Goal: Navigation & Orientation: Find specific page/section

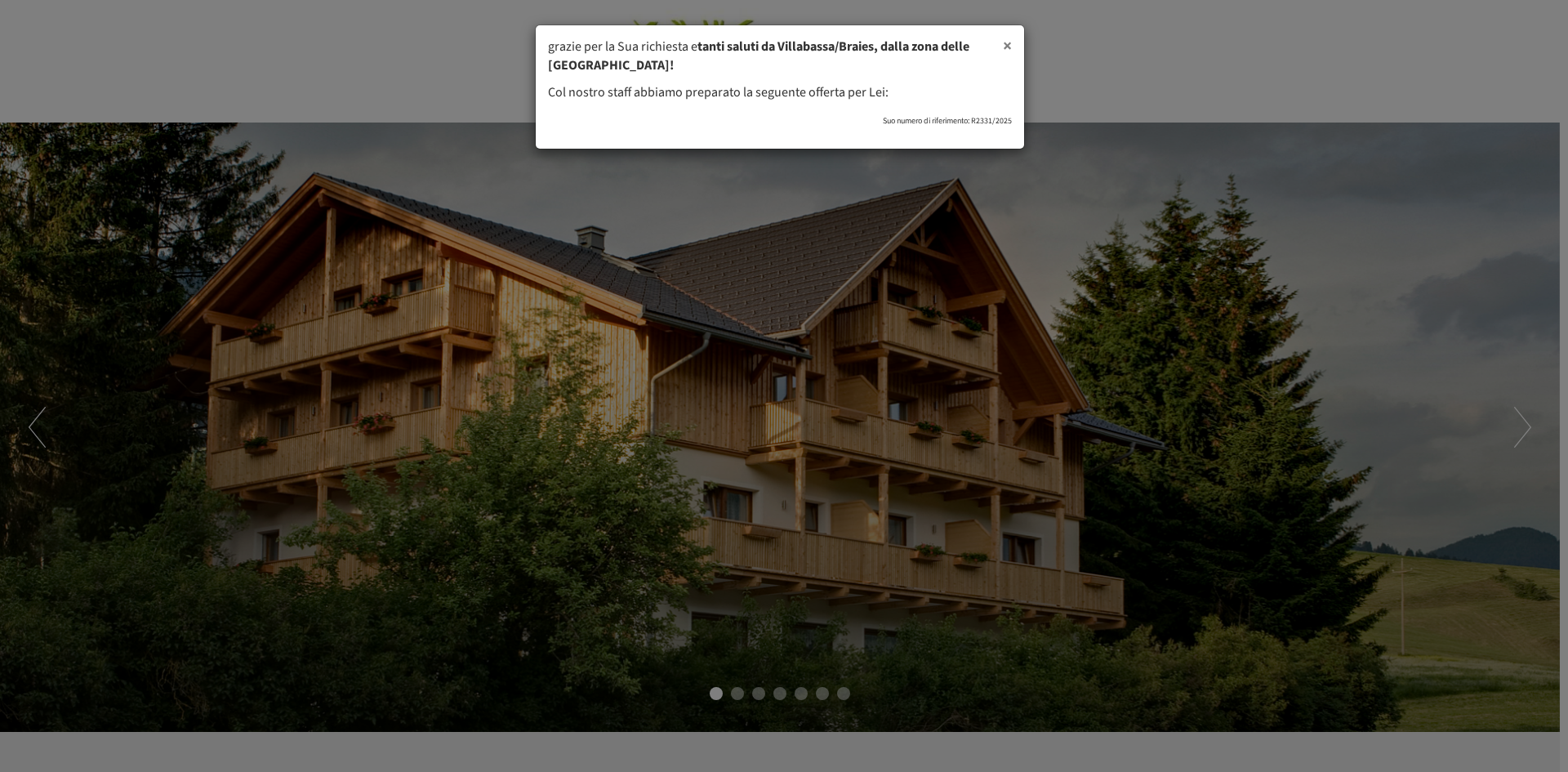
click at [1007, 44] on span "×" at bounding box center [1007, 45] width 9 height 24
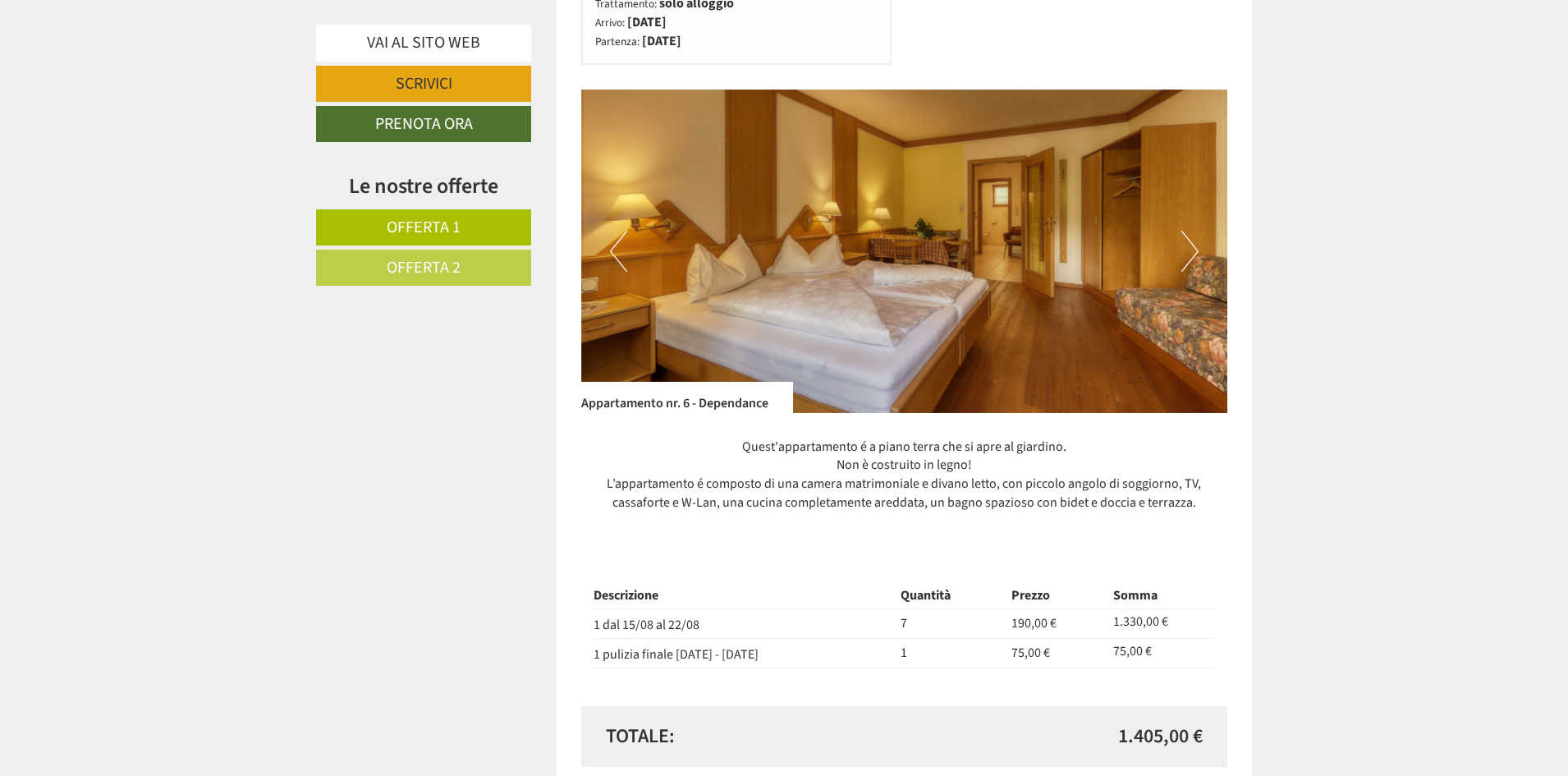
scroll to position [986, 0]
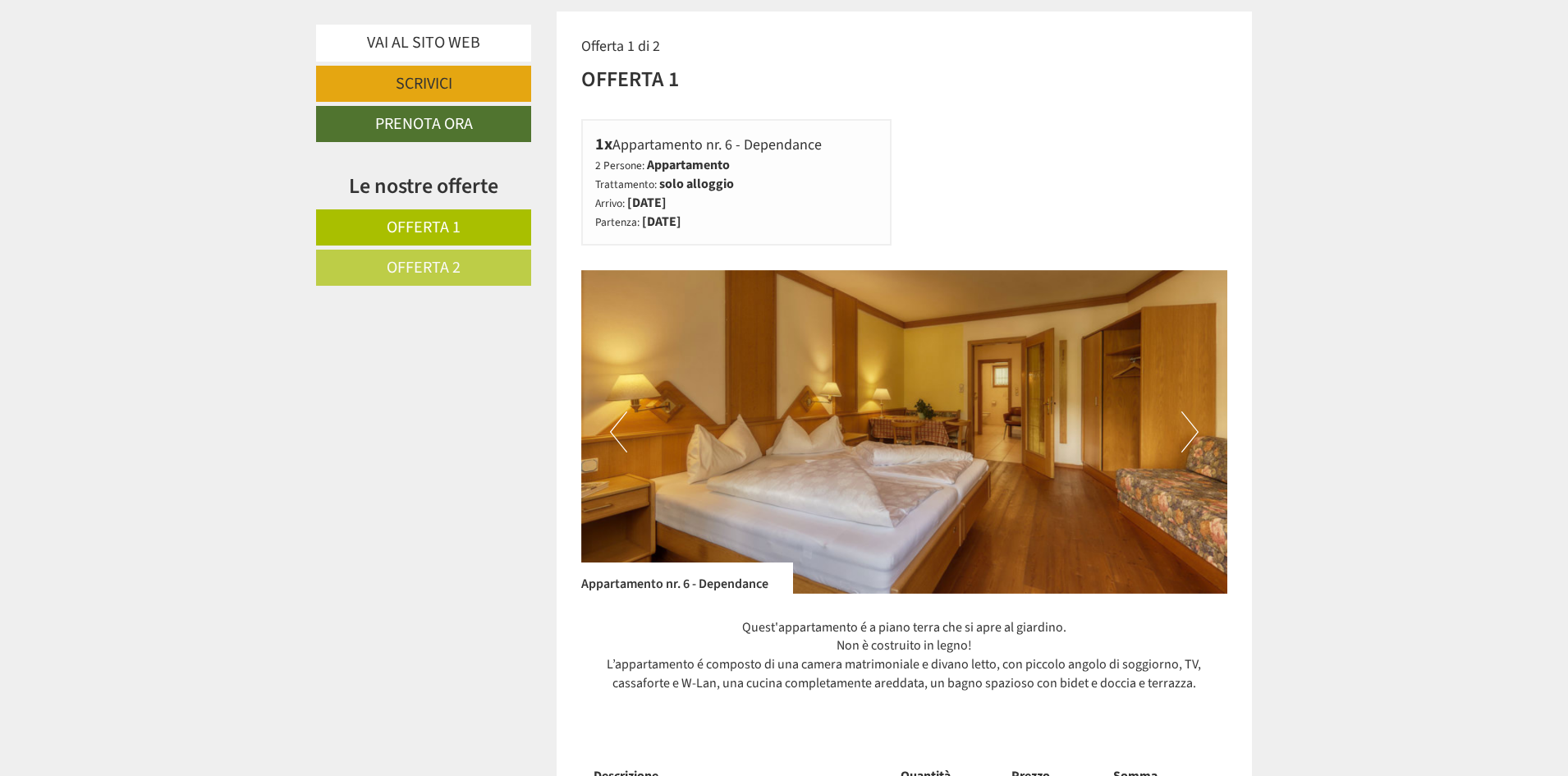
click at [1195, 435] on button "Next" at bounding box center [1190, 431] width 18 height 41
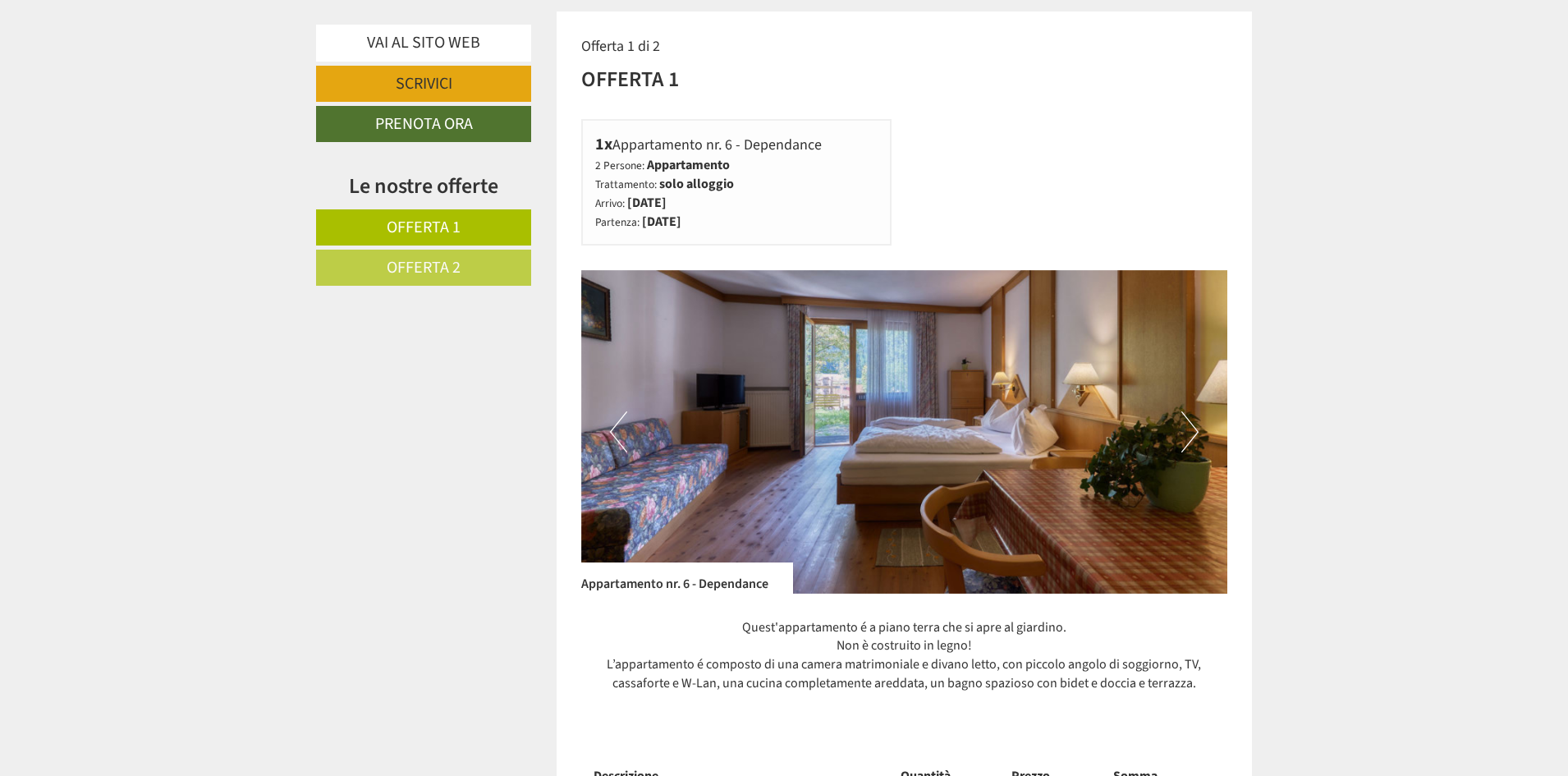
click at [1195, 435] on button "Next" at bounding box center [1190, 431] width 18 height 41
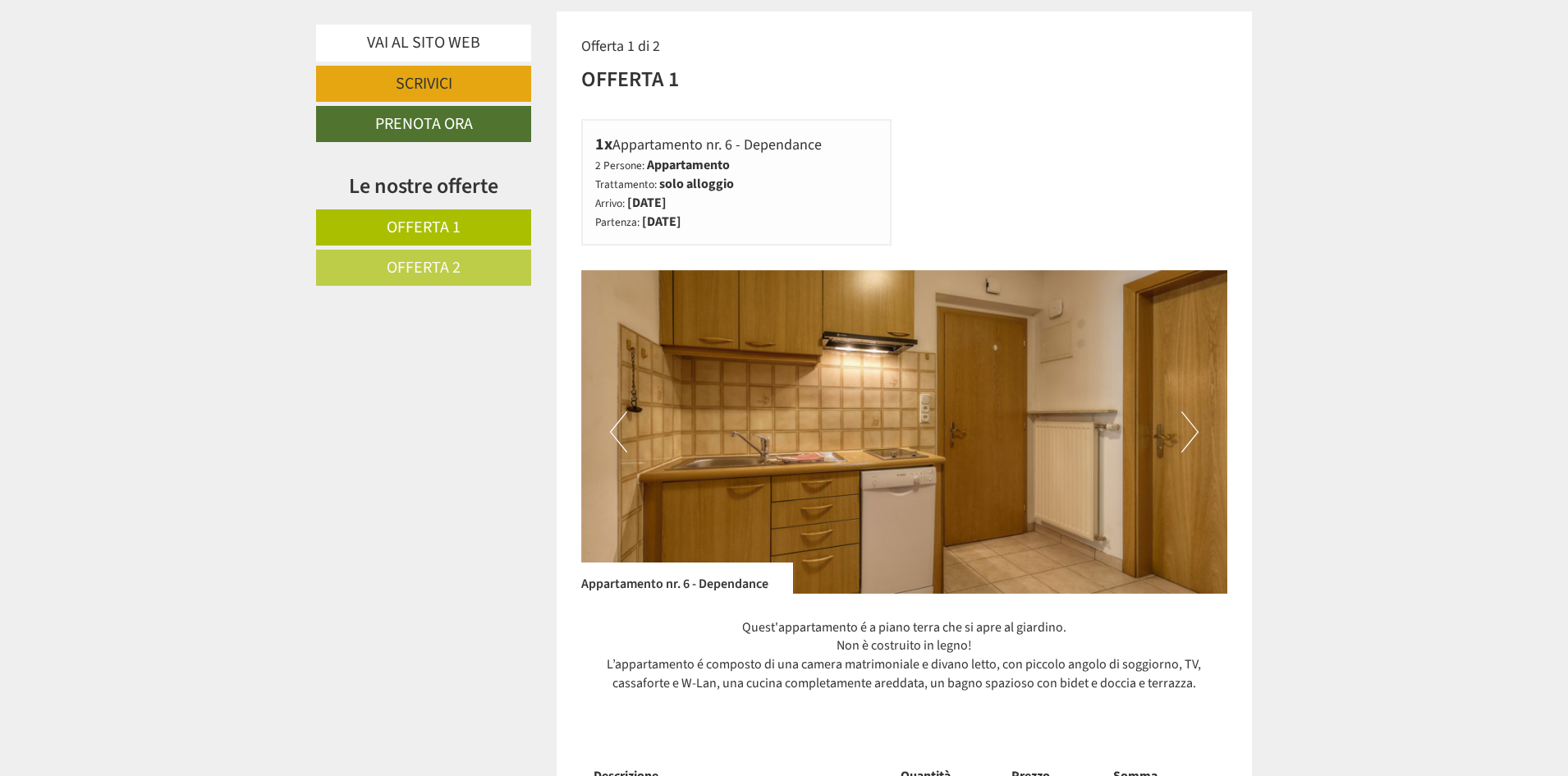
click at [1195, 435] on button "Next" at bounding box center [1190, 431] width 18 height 41
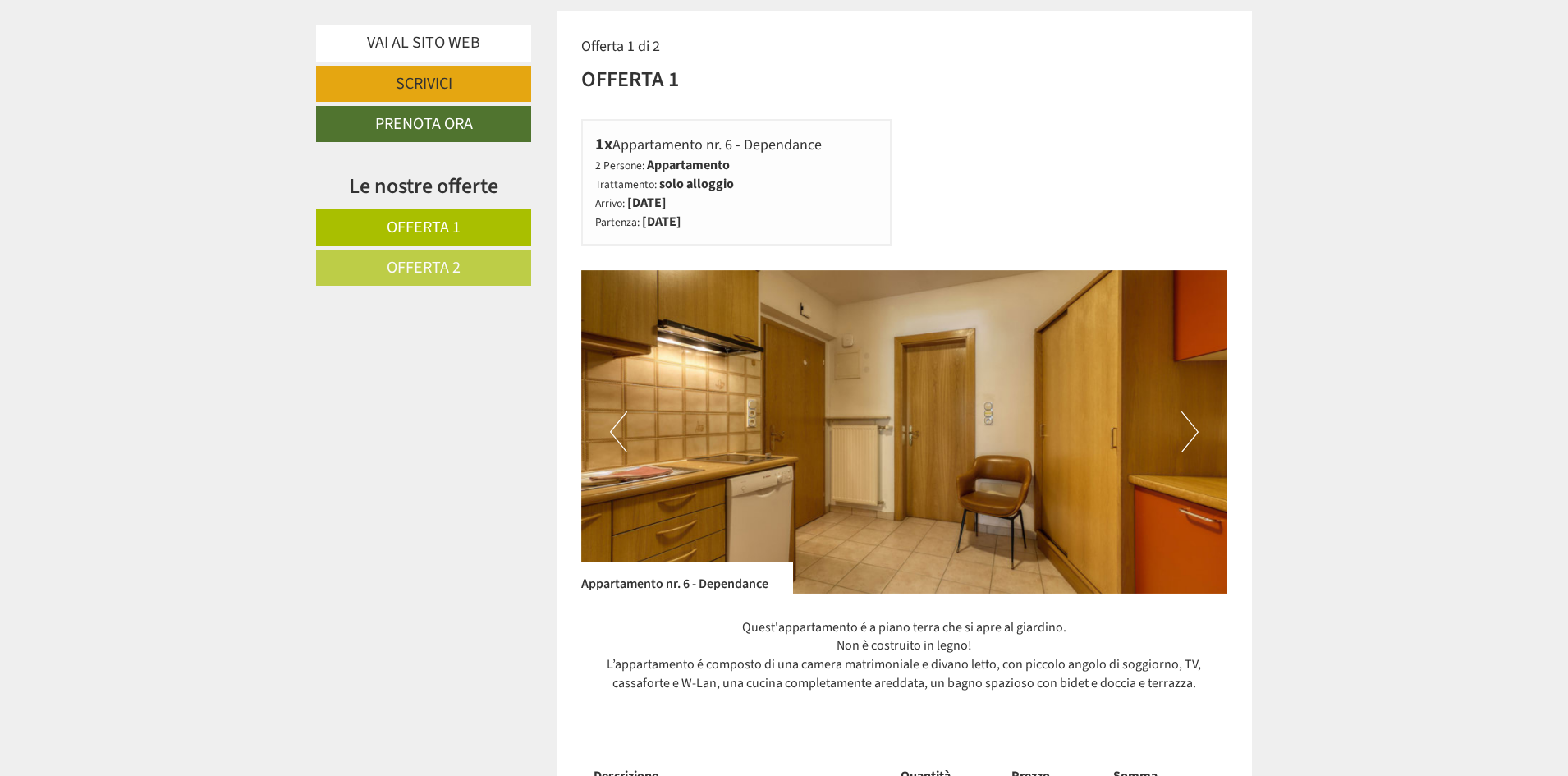
click at [1195, 435] on button "Next" at bounding box center [1190, 431] width 18 height 41
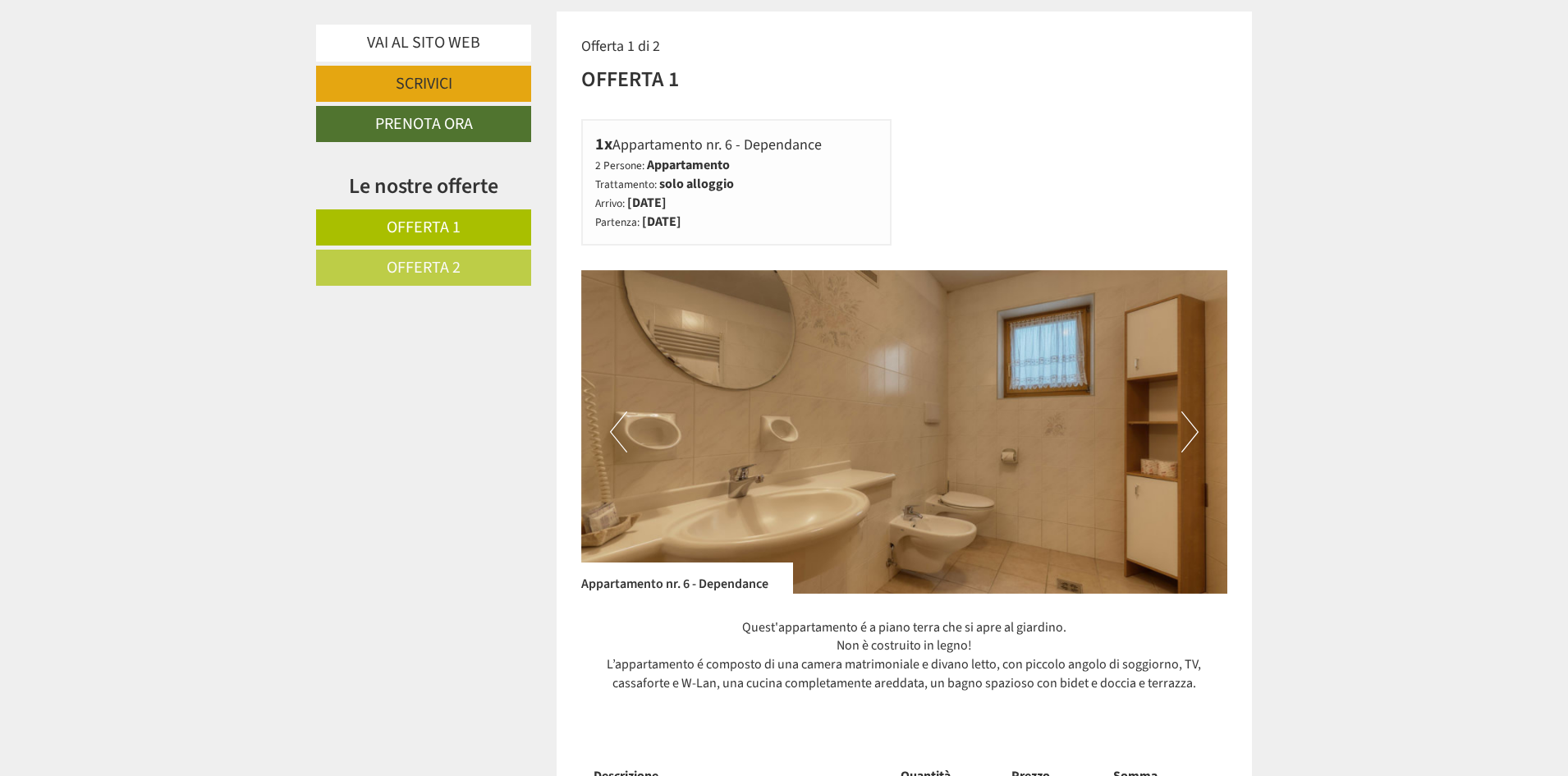
click at [1195, 435] on button "Next" at bounding box center [1190, 431] width 18 height 41
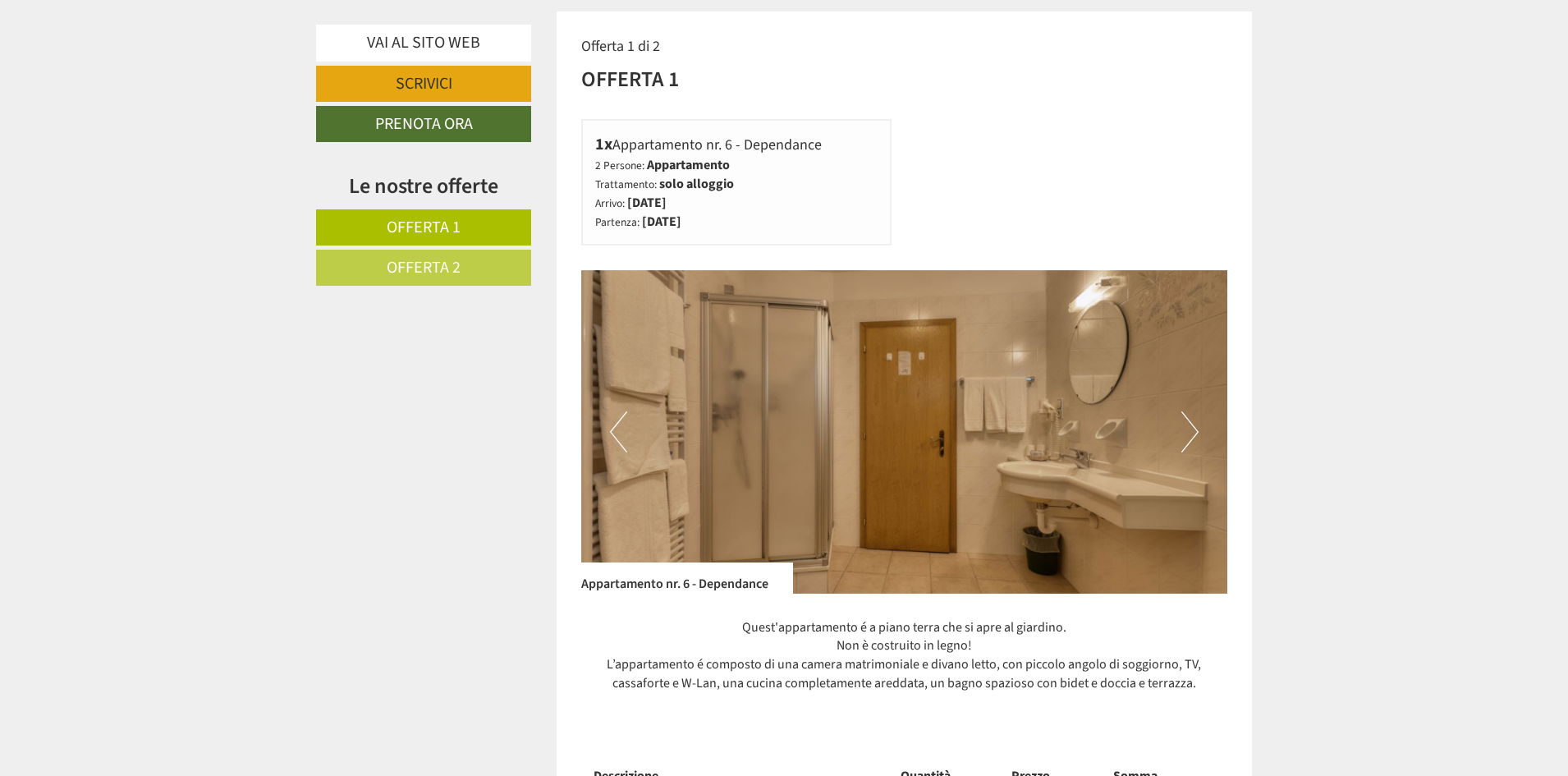
click at [1195, 435] on button "Next" at bounding box center [1190, 431] width 18 height 41
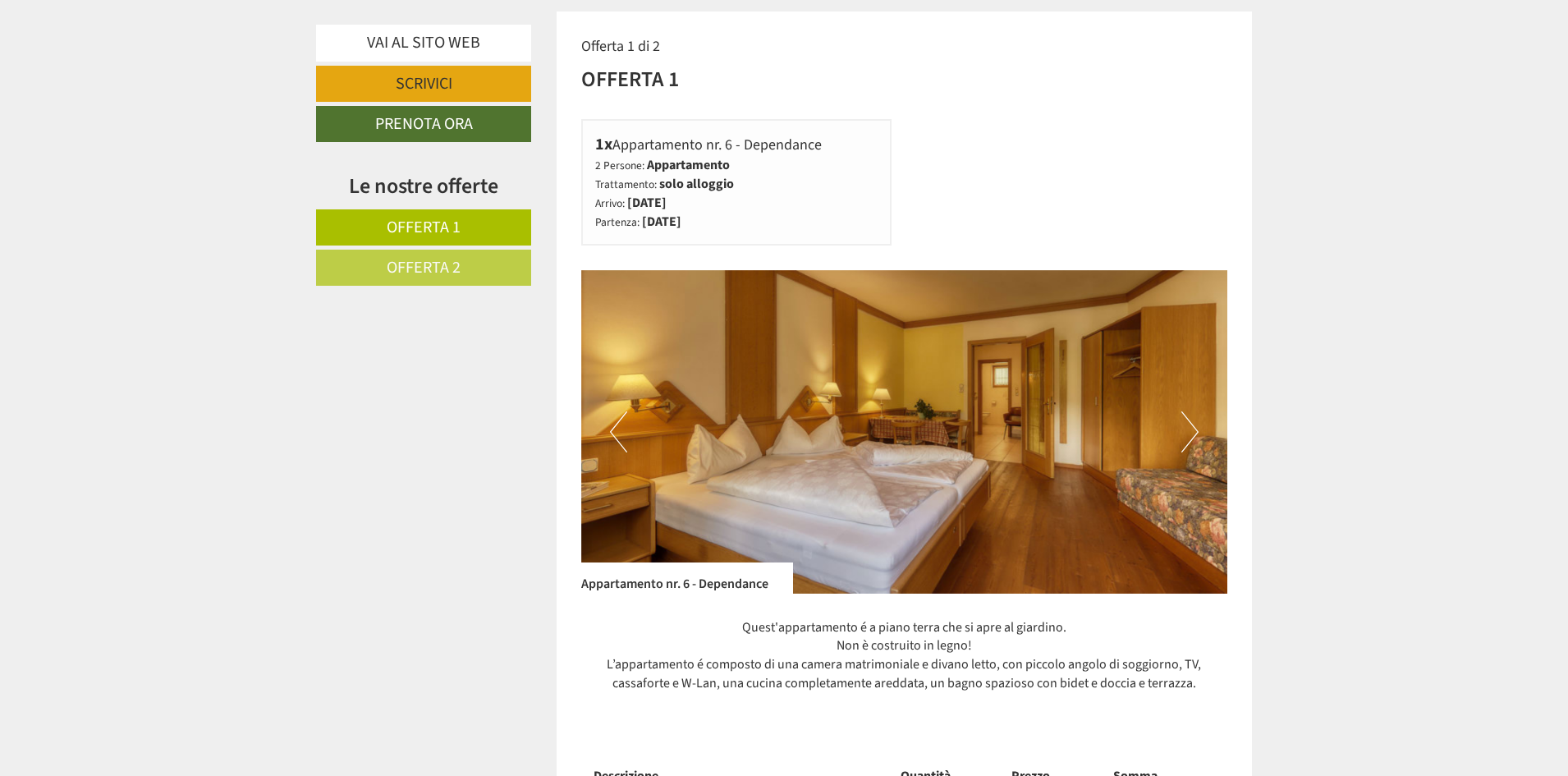
click at [1195, 435] on button "Next" at bounding box center [1190, 431] width 18 height 41
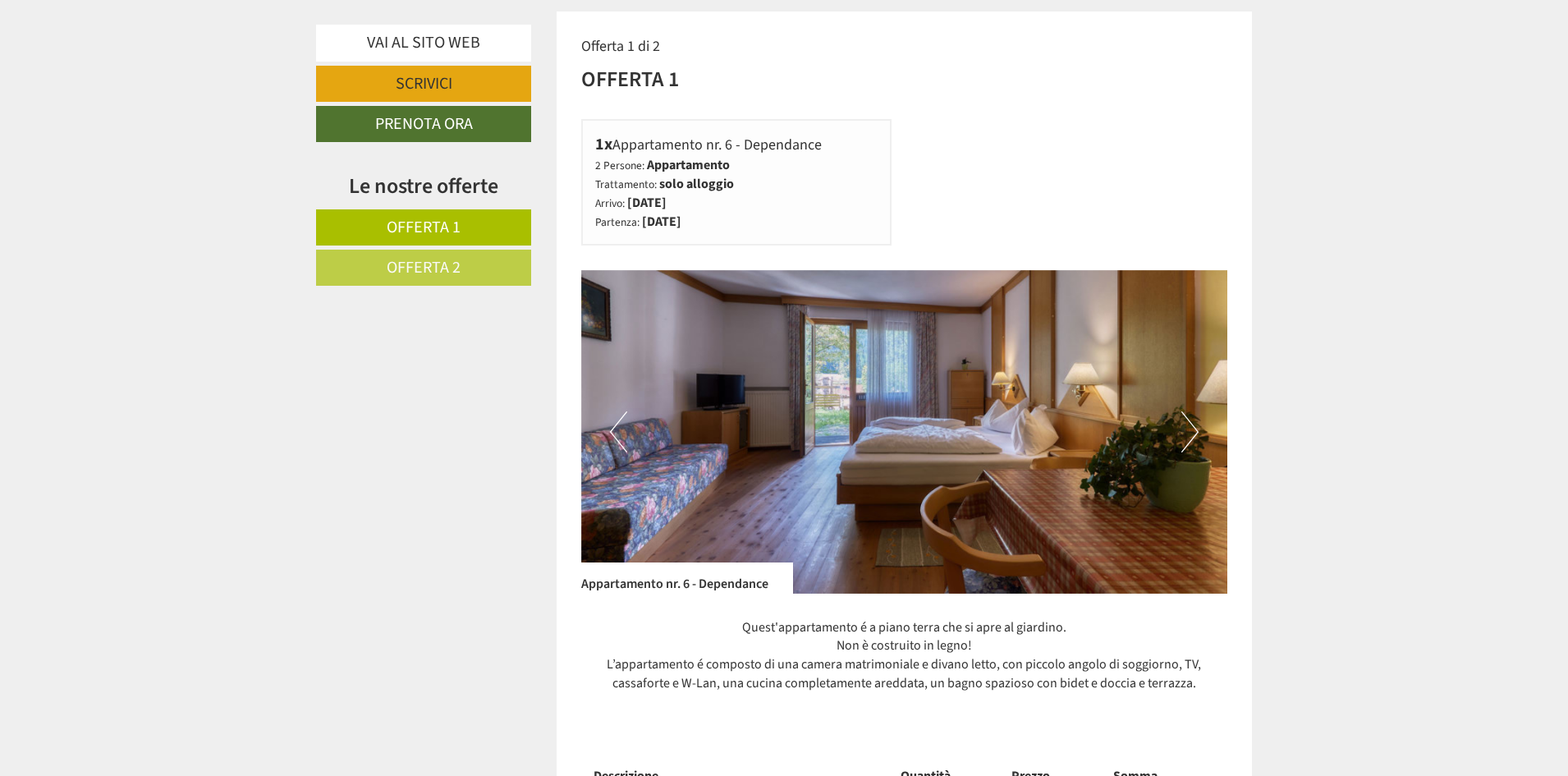
click at [1195, 435] on button "Next" at bounding box center [1190, 431] width 18 height 41
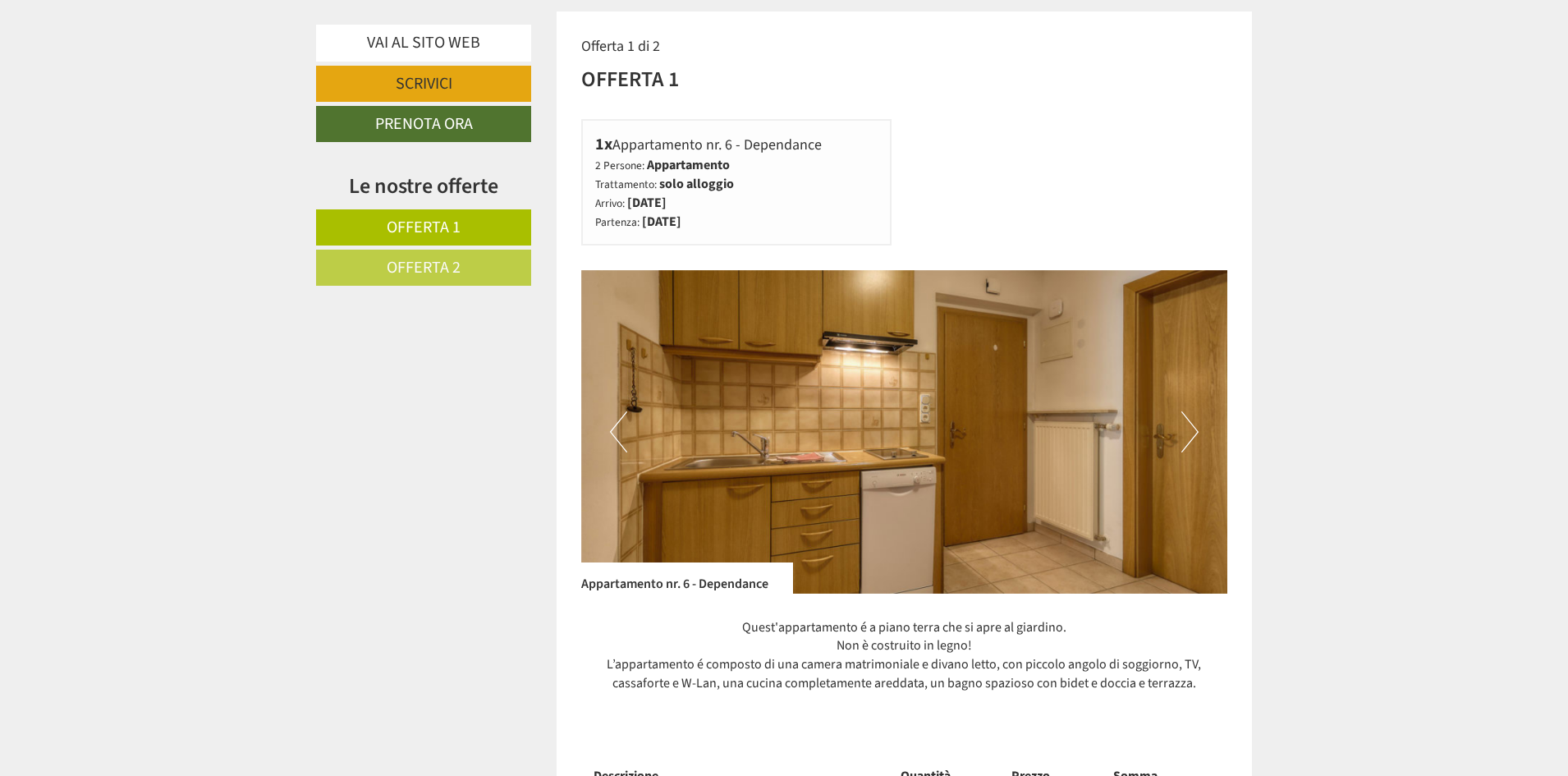
click at [1195, 435] on button "Next" at bounding box center [1190, 431] width 18 height 41
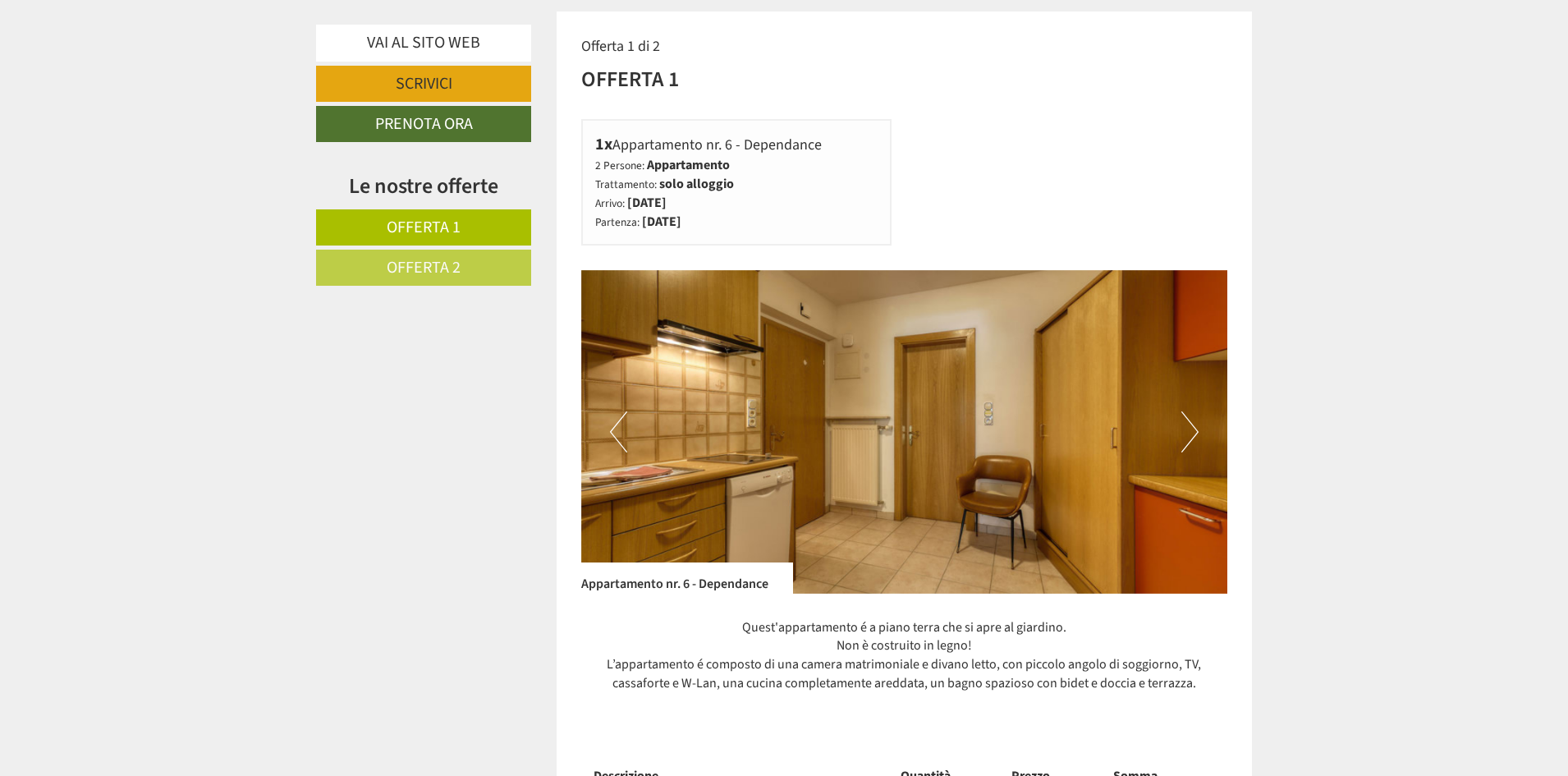
click at [1195, 435] on button "Next" at bounding box center [1190, 431] width 18 height 41
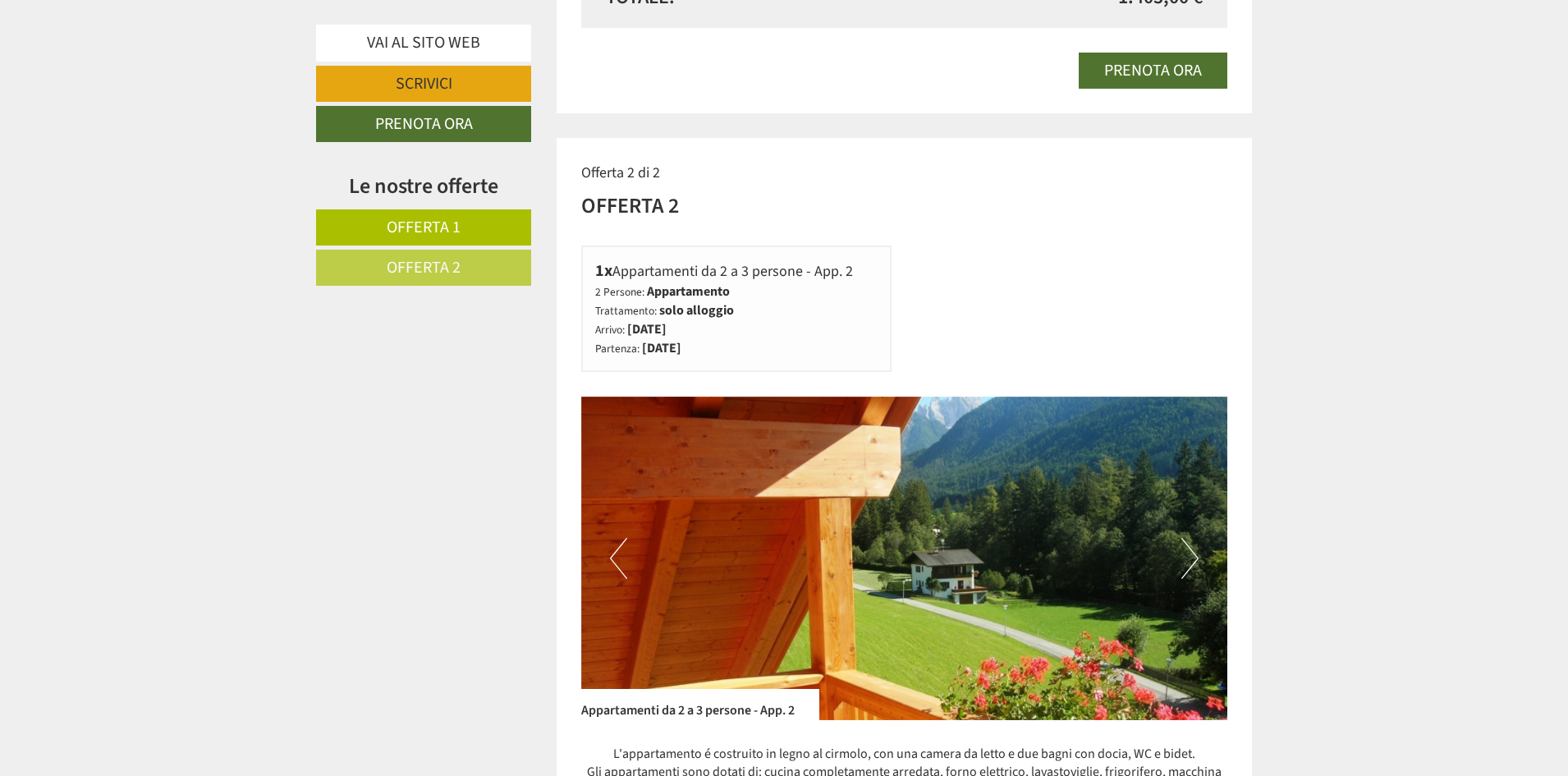
scroll to position [1889, 0]
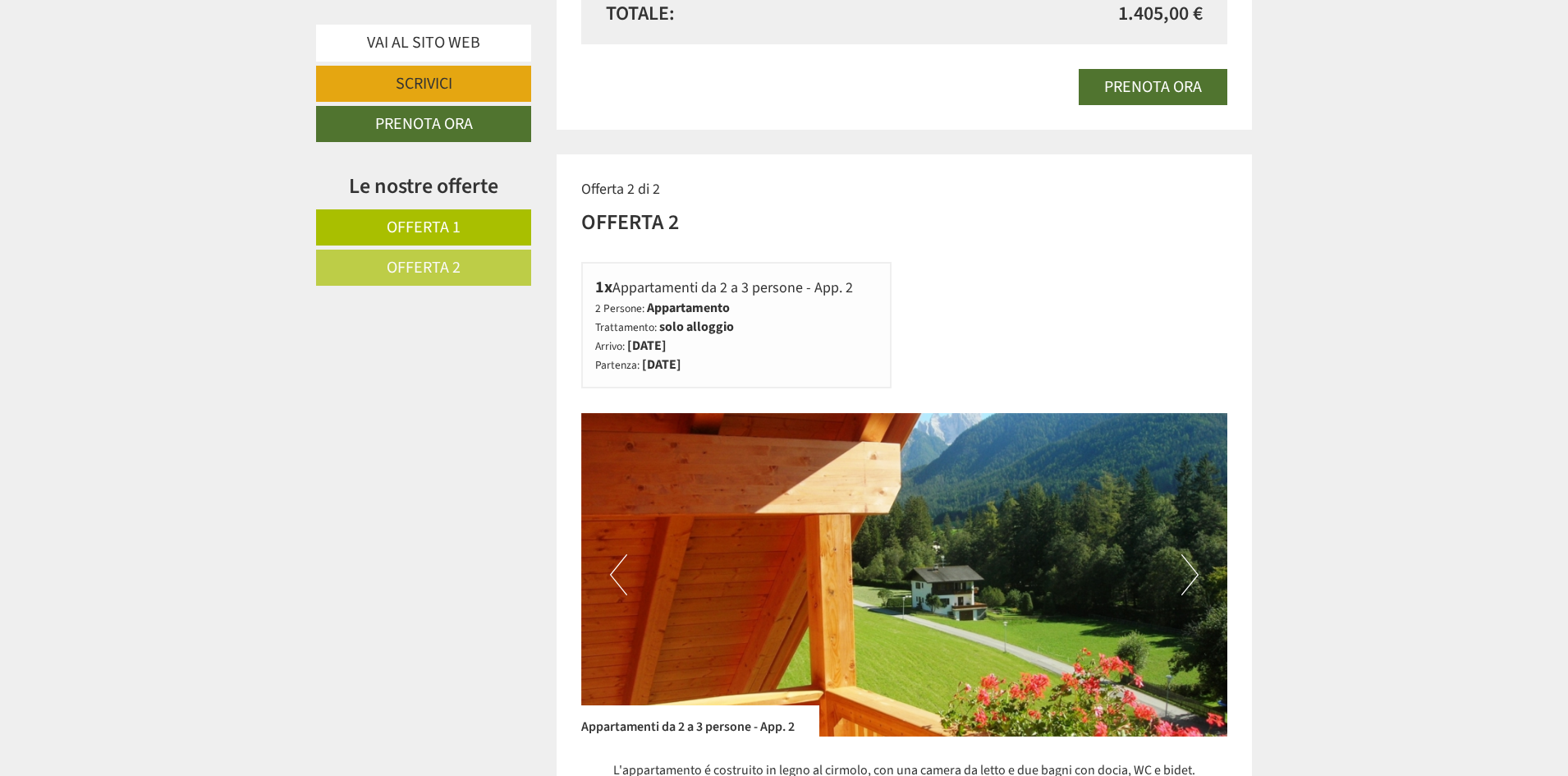
click at [1184, 570] on button "Next" at bounding box center [1190, 574] width 18 height 41
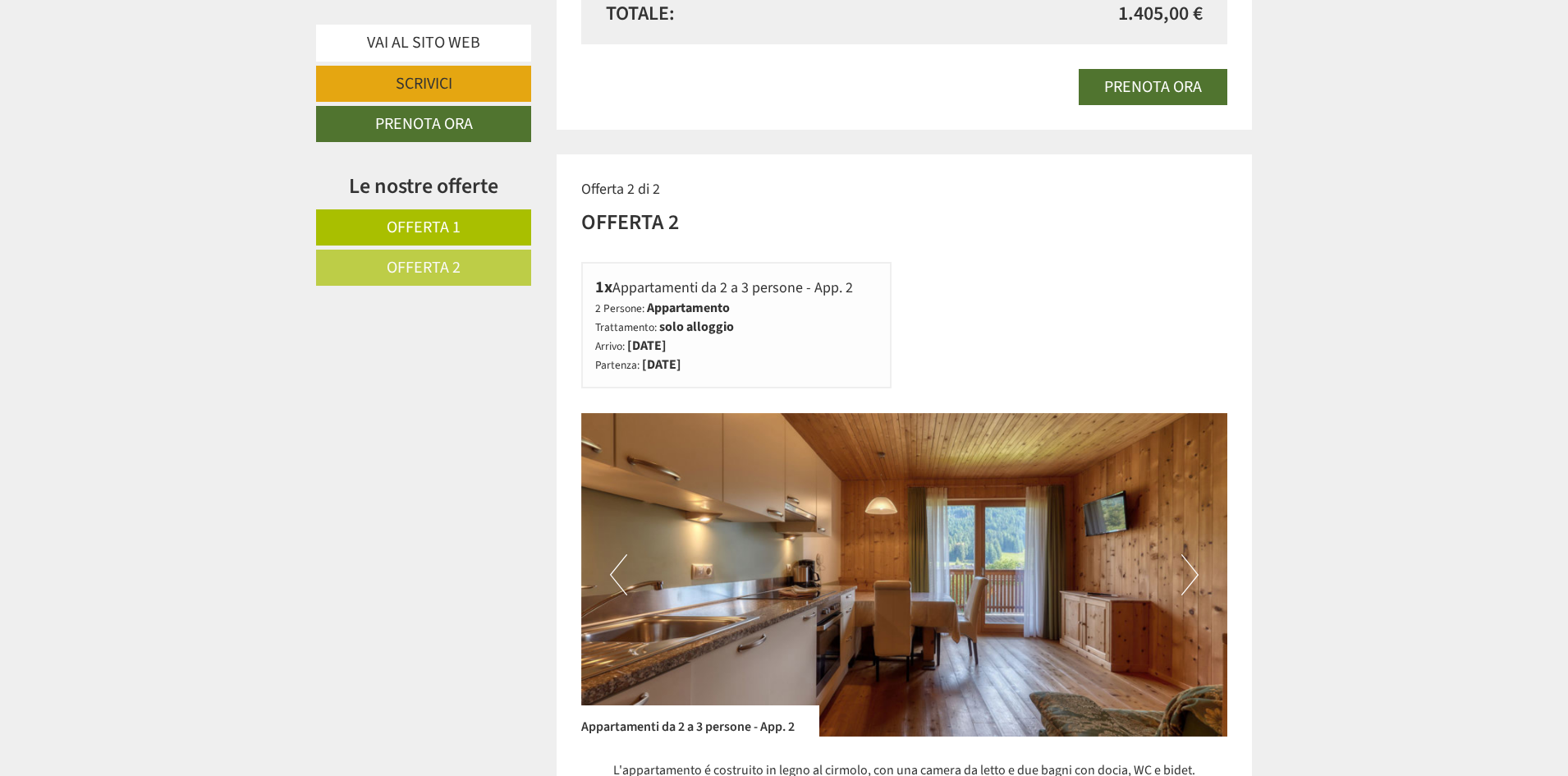
click at [1184, 570] on button "Next" at bounding box center [1190, 574] width 18 height 41
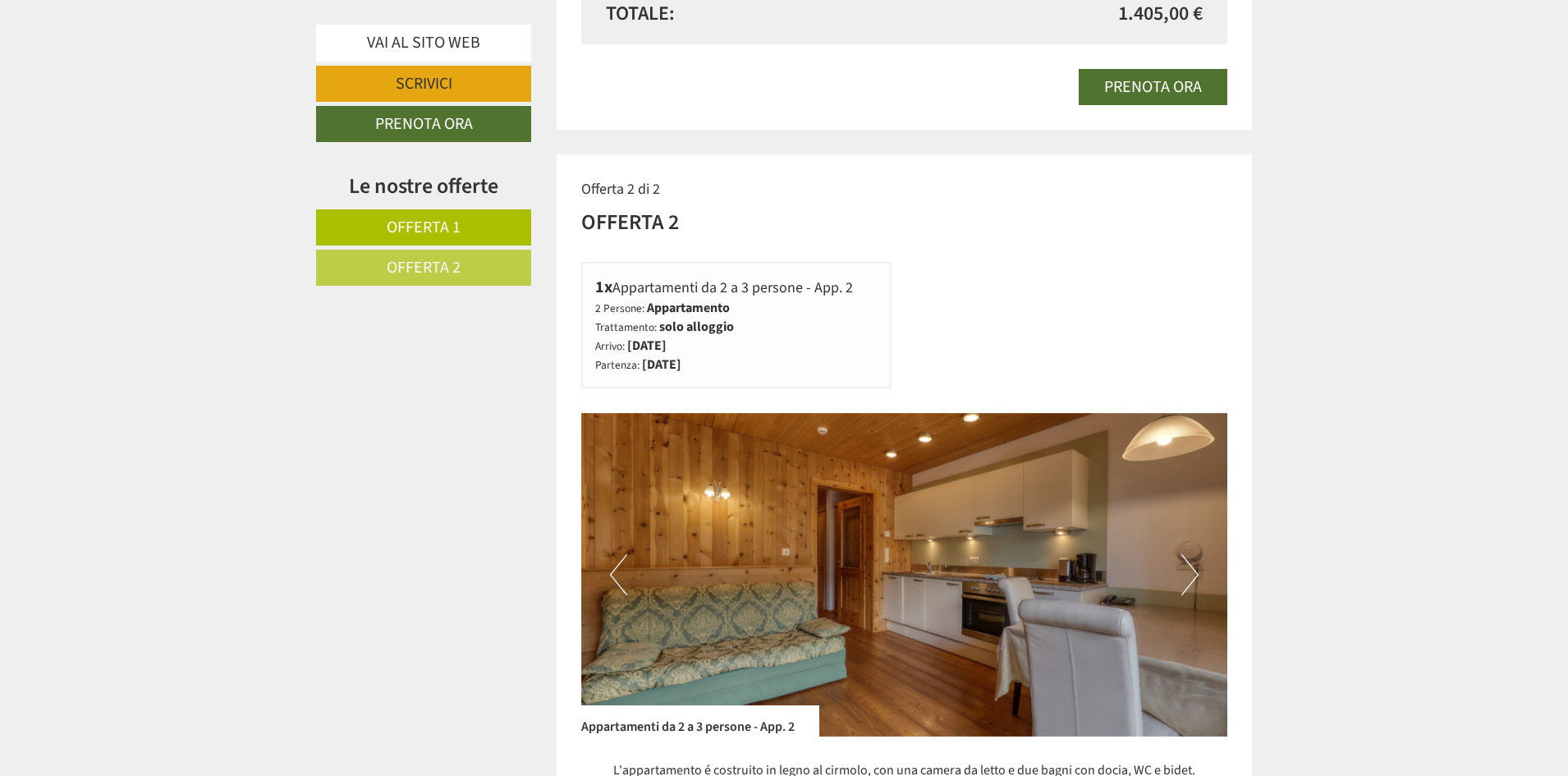
click at [1184, 570] on button "Next" at bounding box center [1190, 574] width 18 height 41
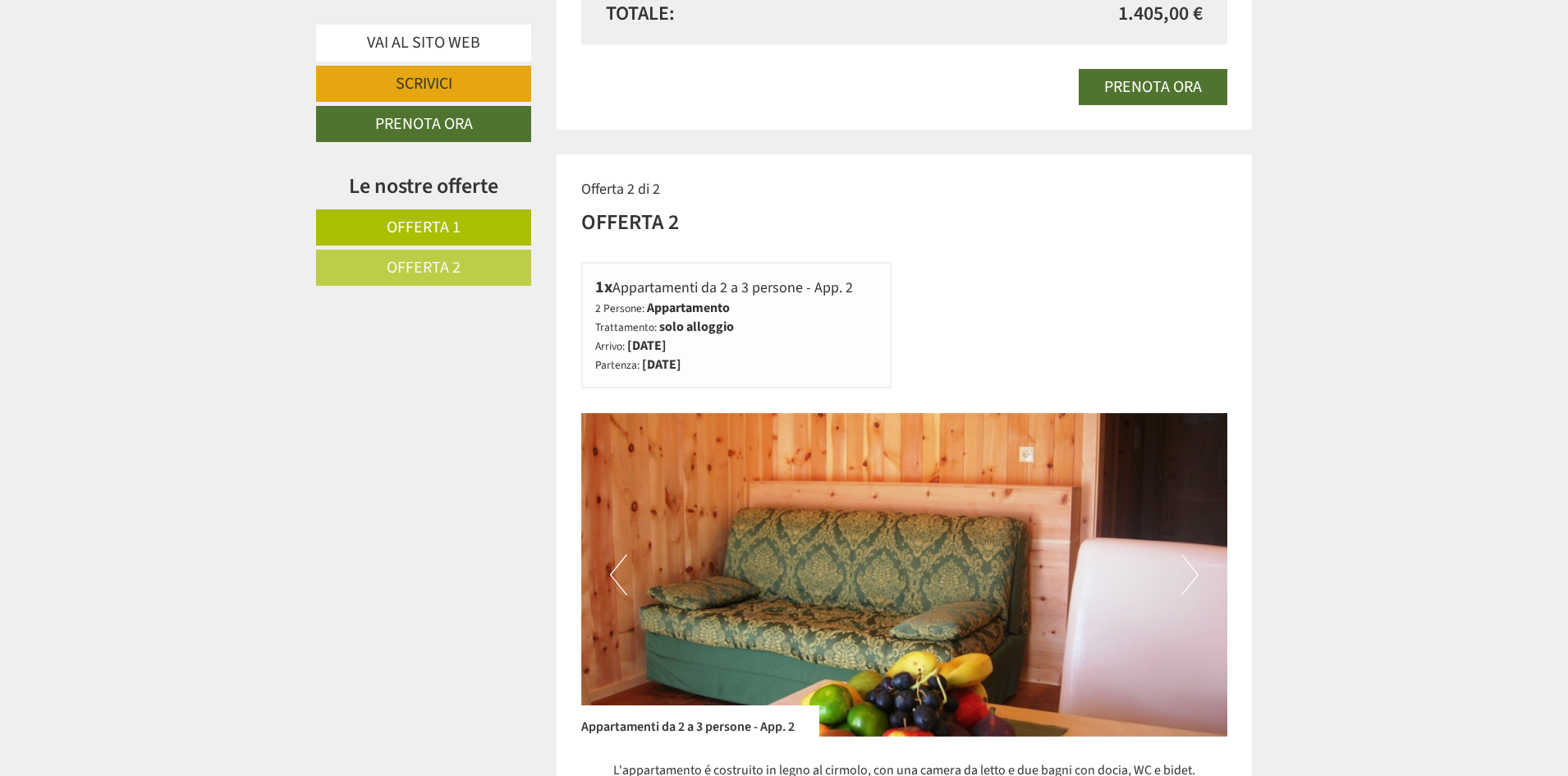
click at [1184, 570] on button "Next" at bounding box center [1190, 574] width 18 height 41
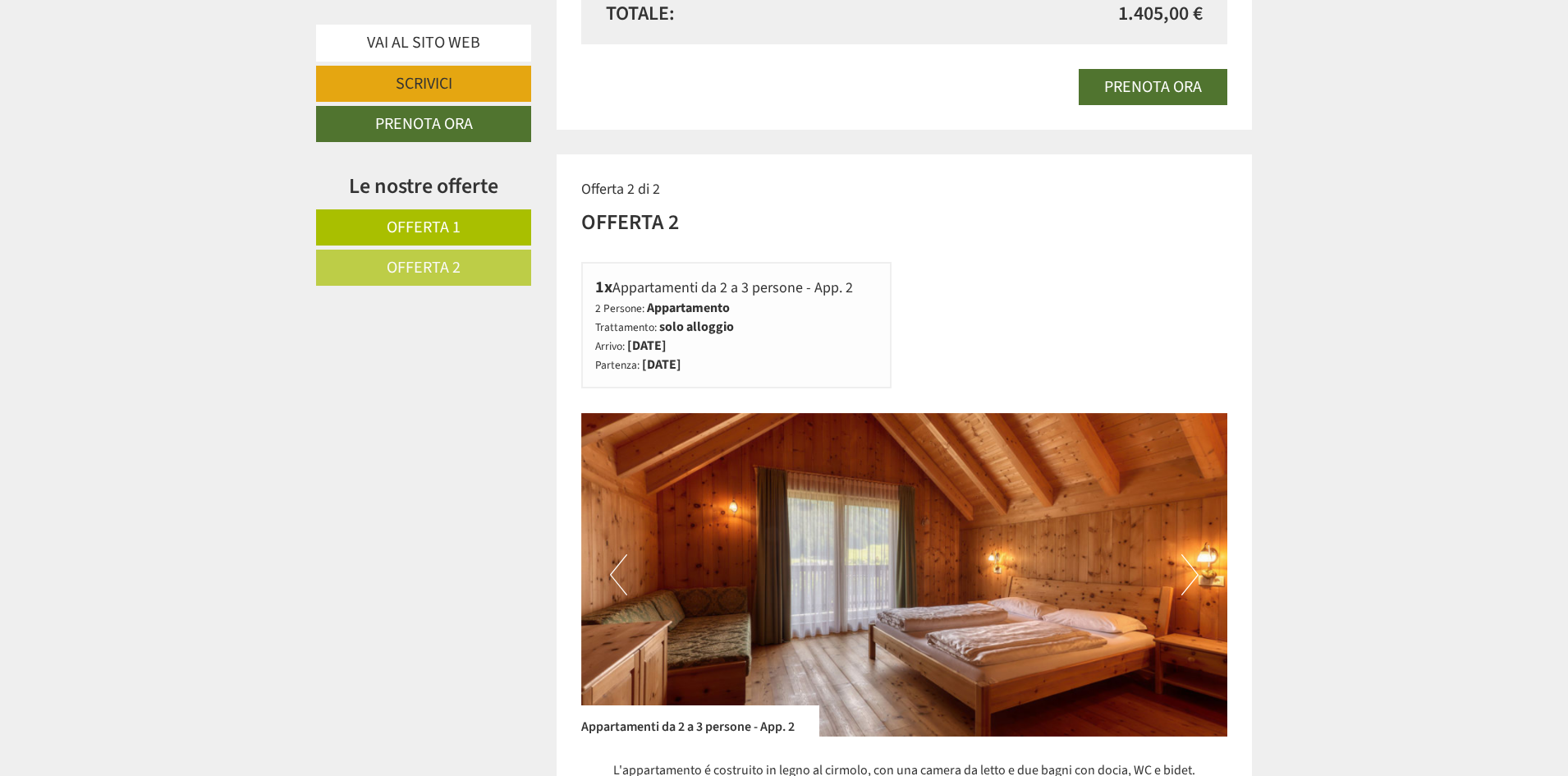
click at [1184, 570] on button "Next" at bounding box center [1190, 574] width 18 height 41
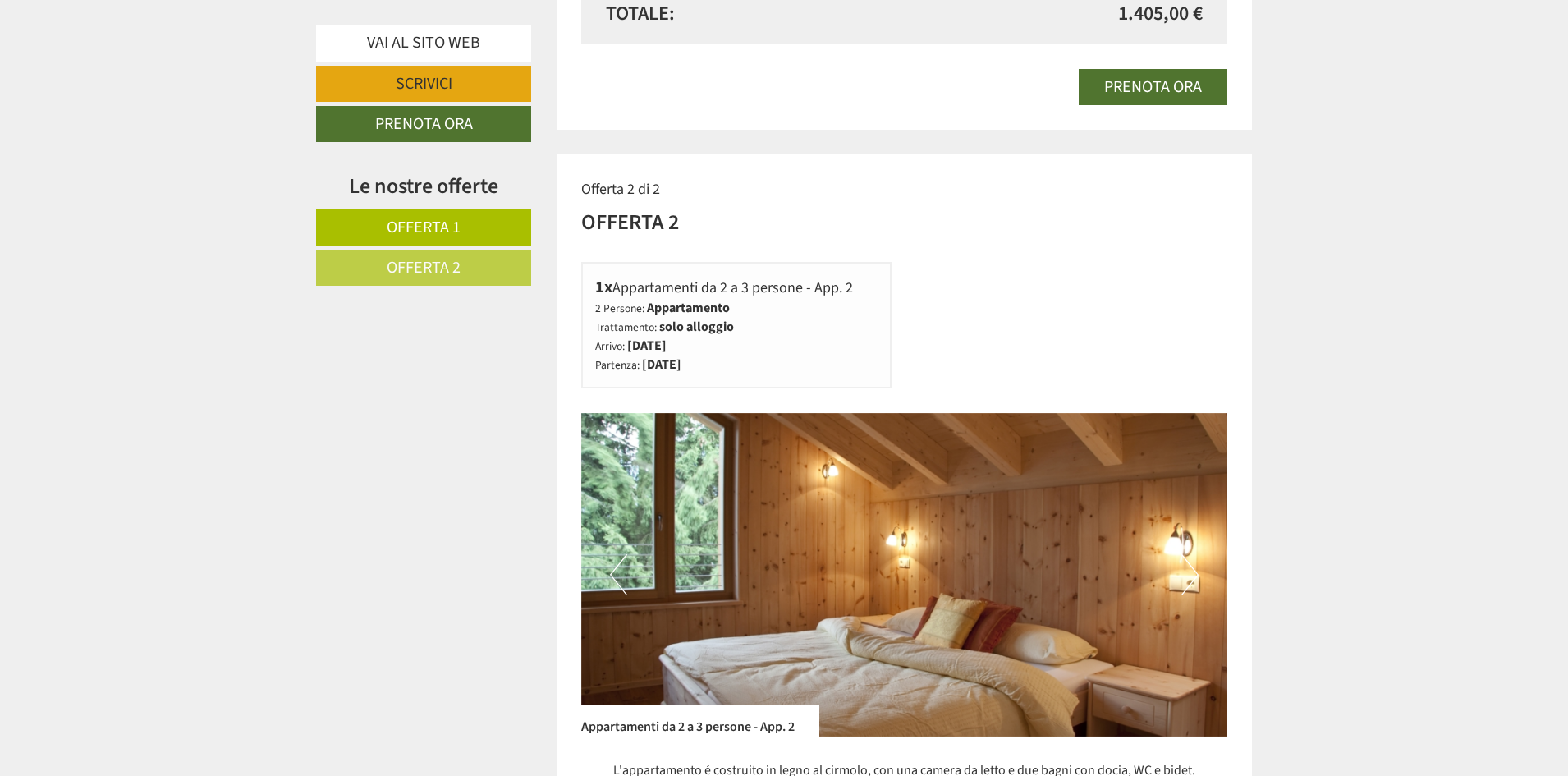
click at [1184, 570] on button "Next" at bounding box center [1190, 574] width 18 height 41
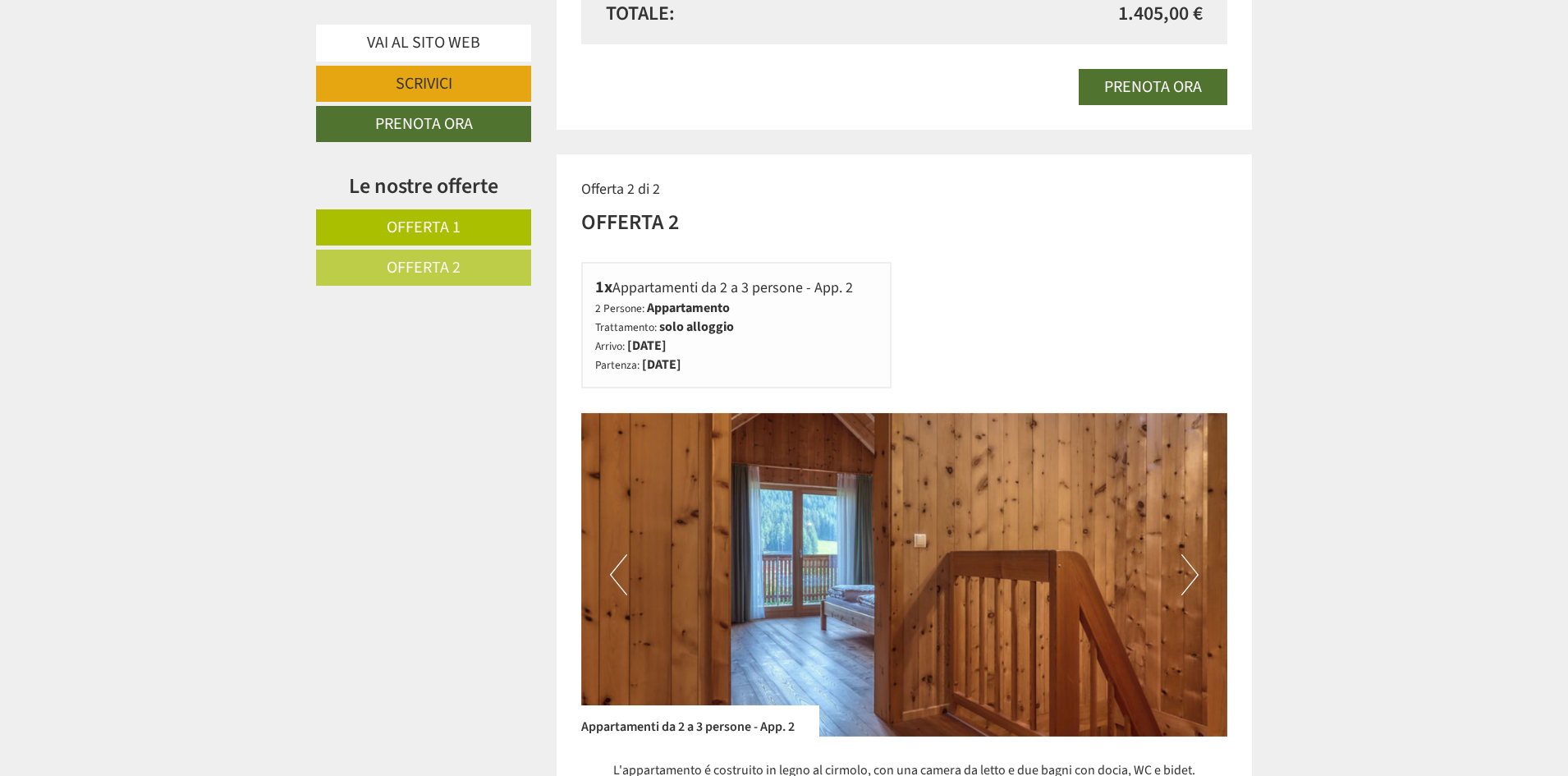
click at [1184, 570] on button "Next" at bounding box center [1190, 574] width 18 height 41
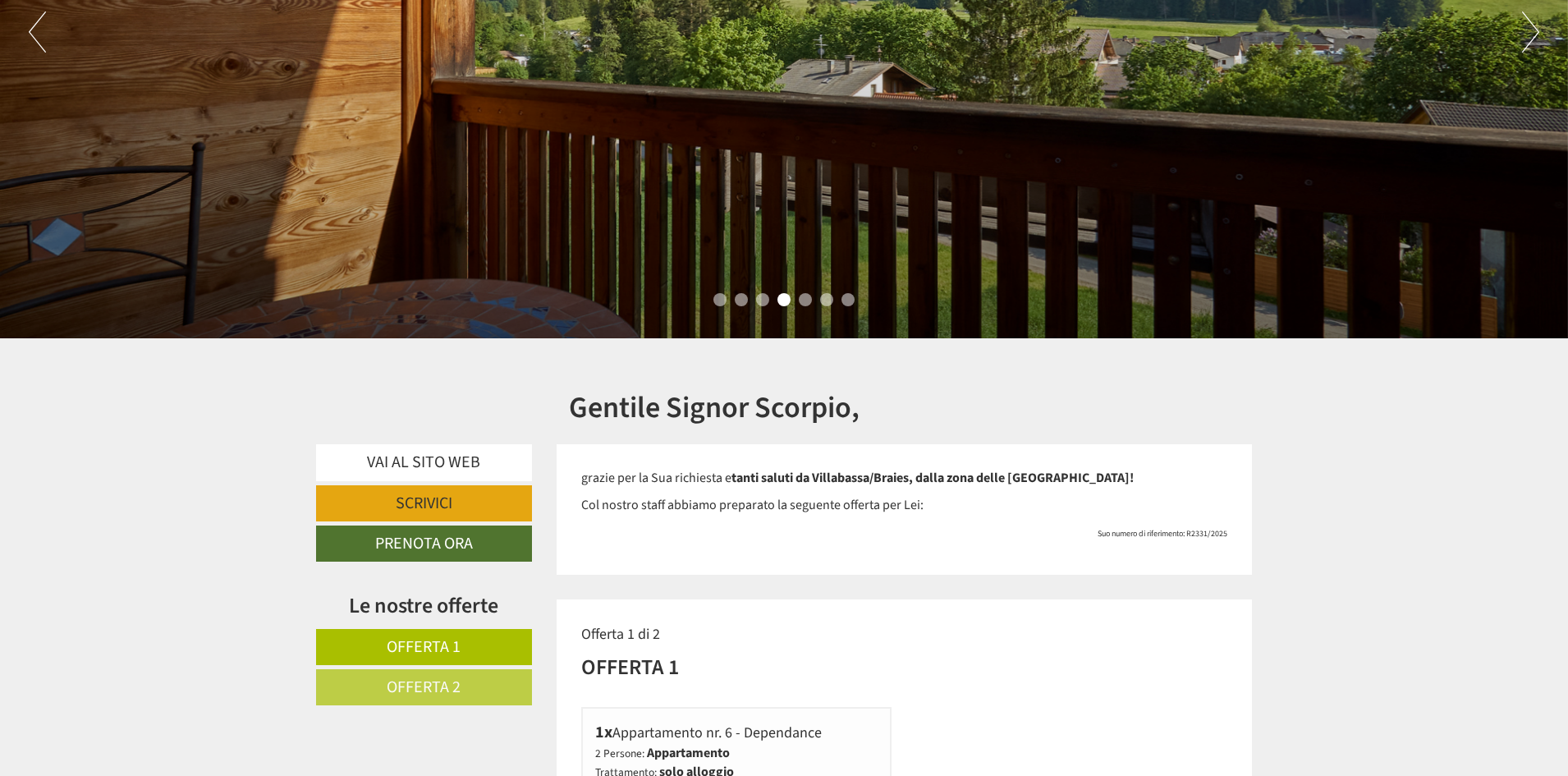
scroll to position [164, 0]
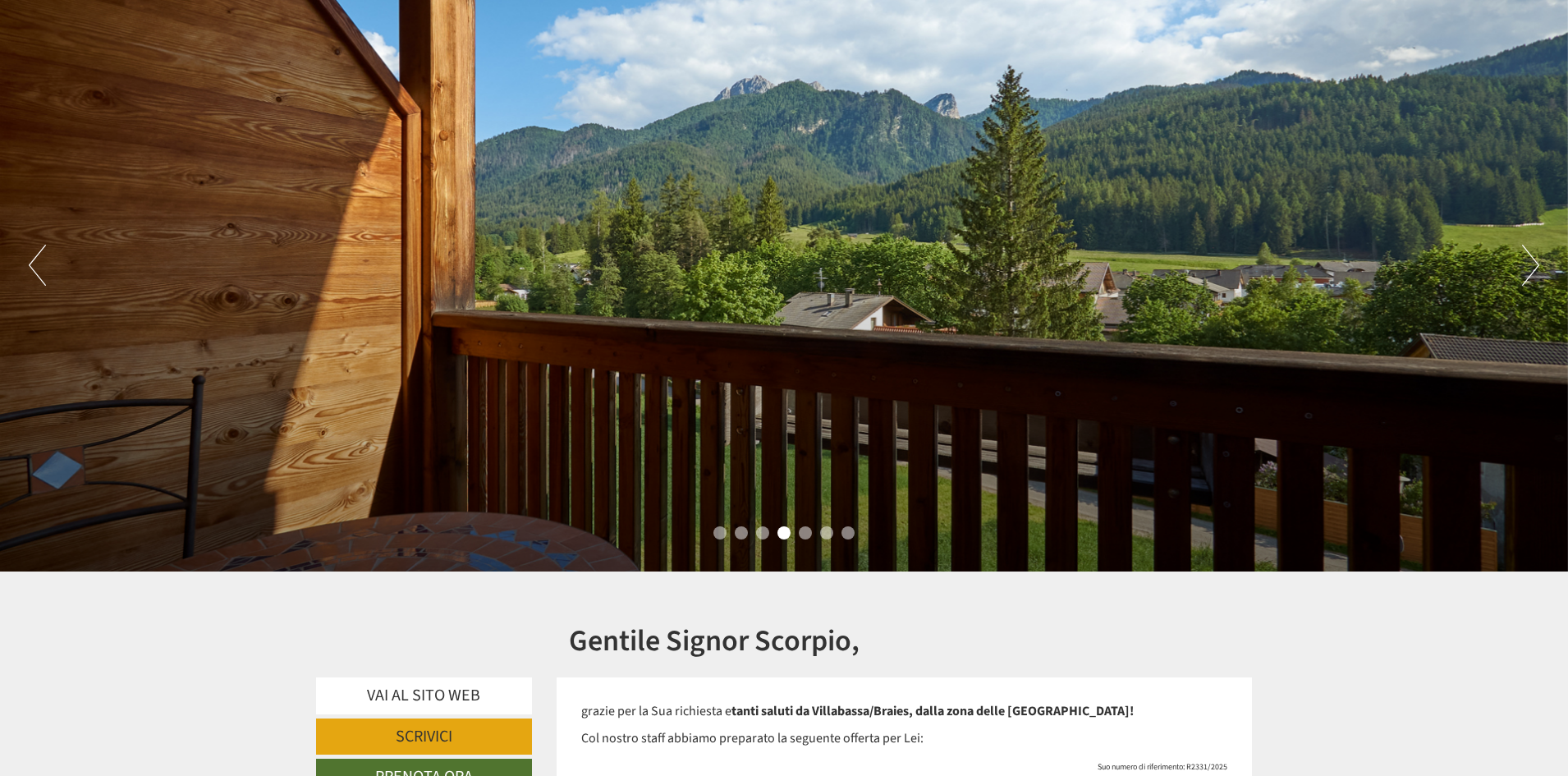
click at [1535, 268] on button "Next" at bounding box center [1531, 265] width 18 height 41
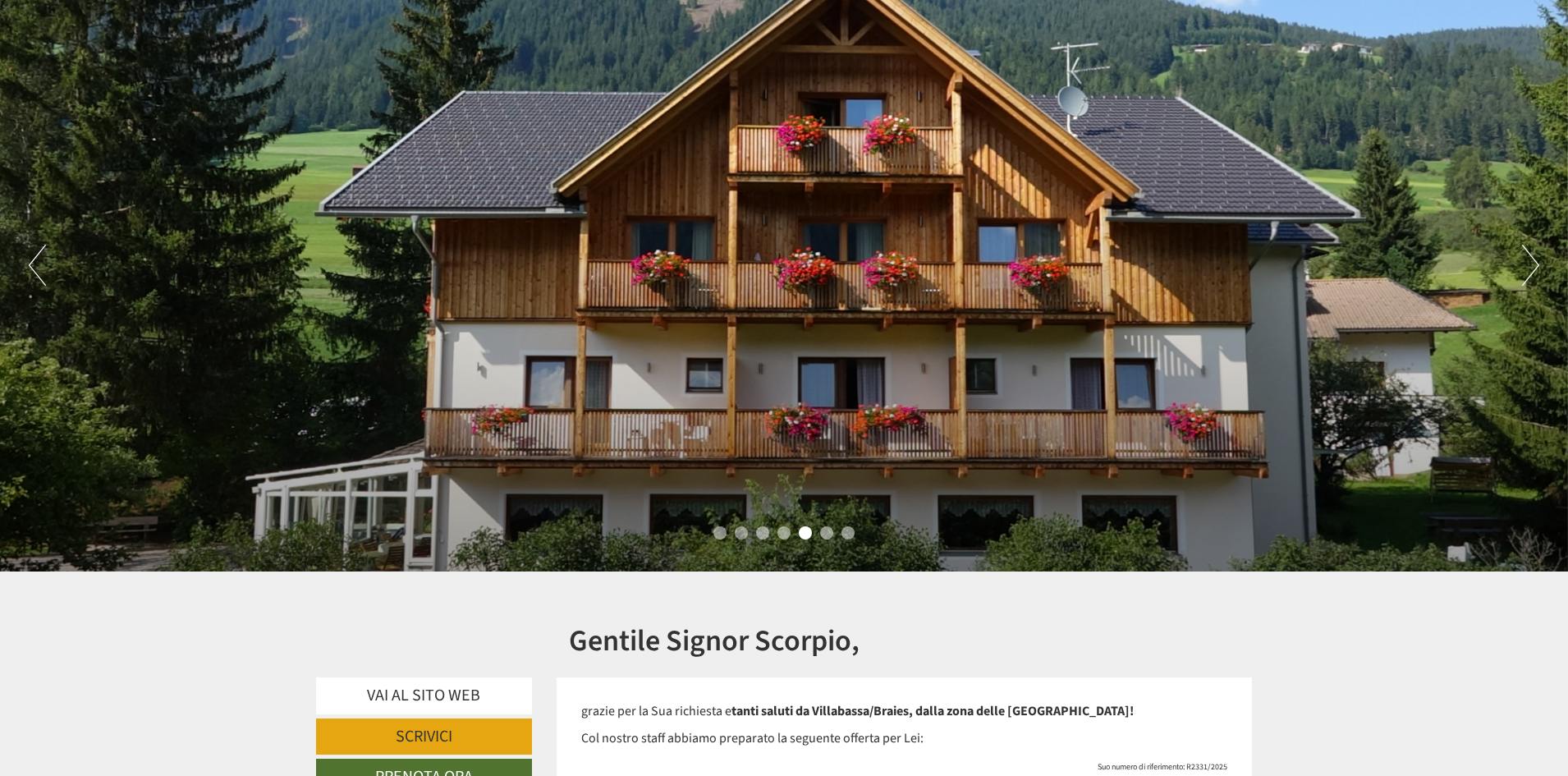
click at [1530, 269] on button "Next" at bounding box center [1531, 265] width 18 height 41
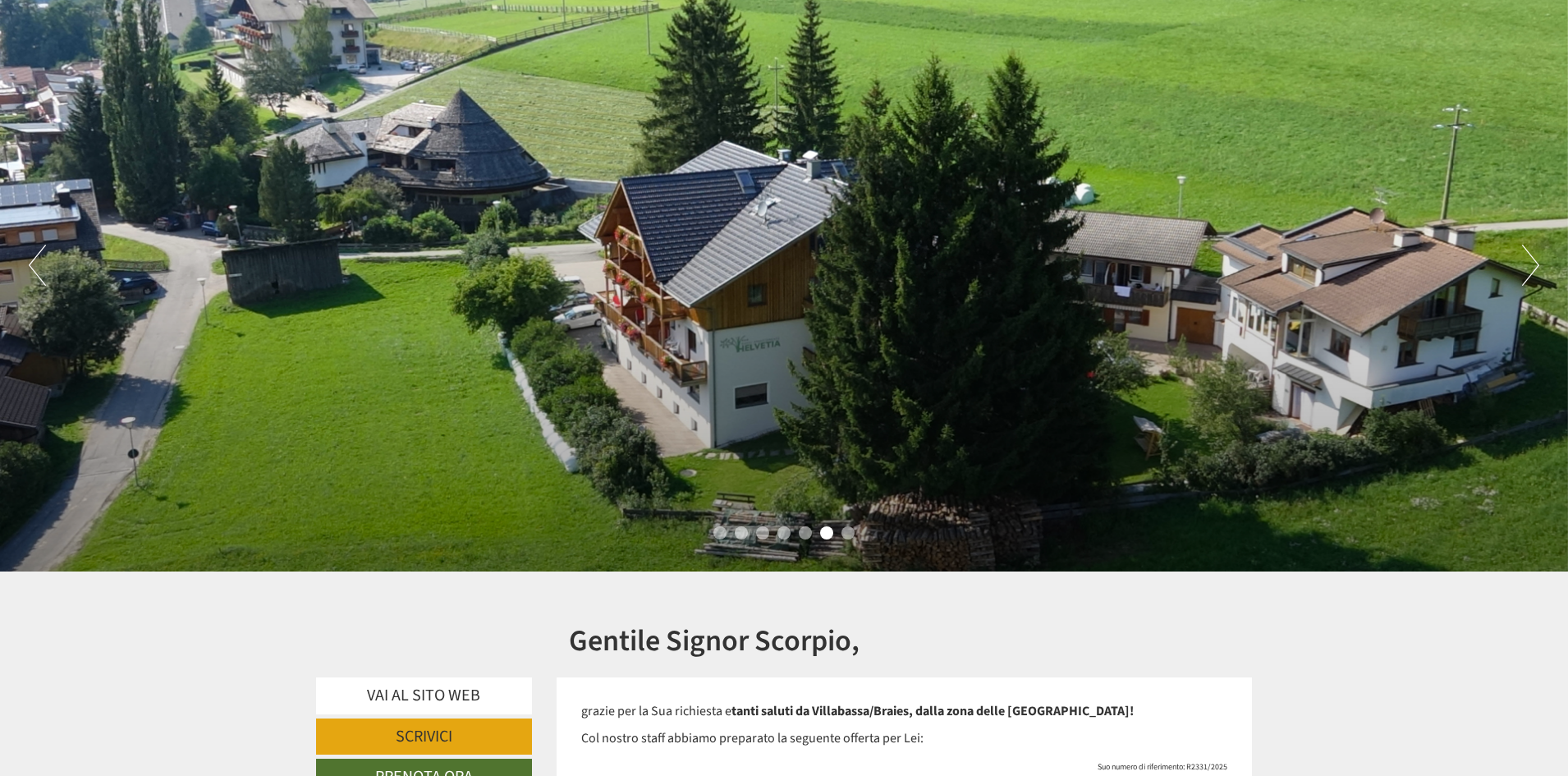
click at [1529, 270] on button "Next" at bounding box center [1531, 265] width 18 height 41
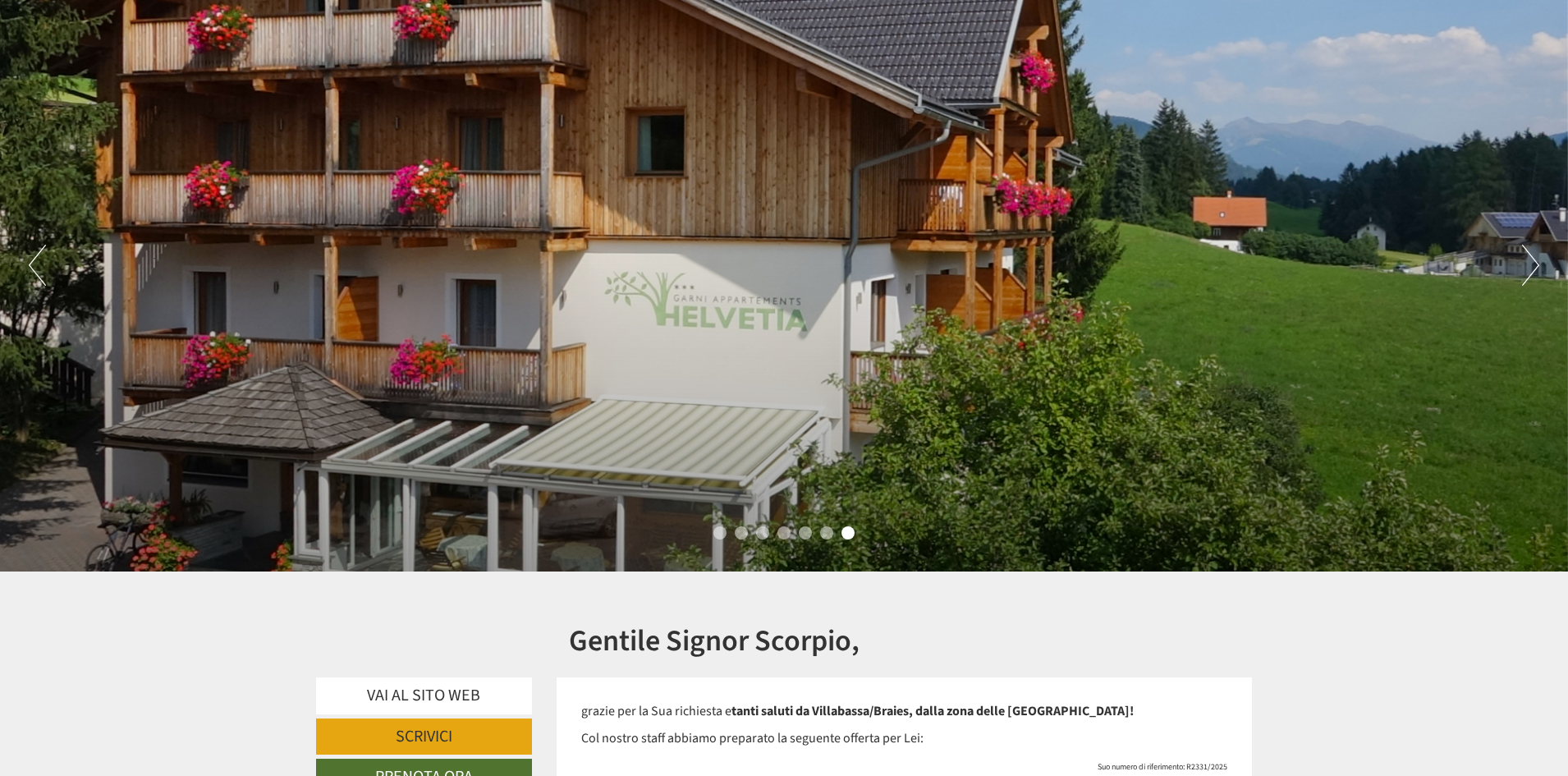
click at [1529, 270] on button "Next" at bounding box center [1531, 265] width 18 height 41
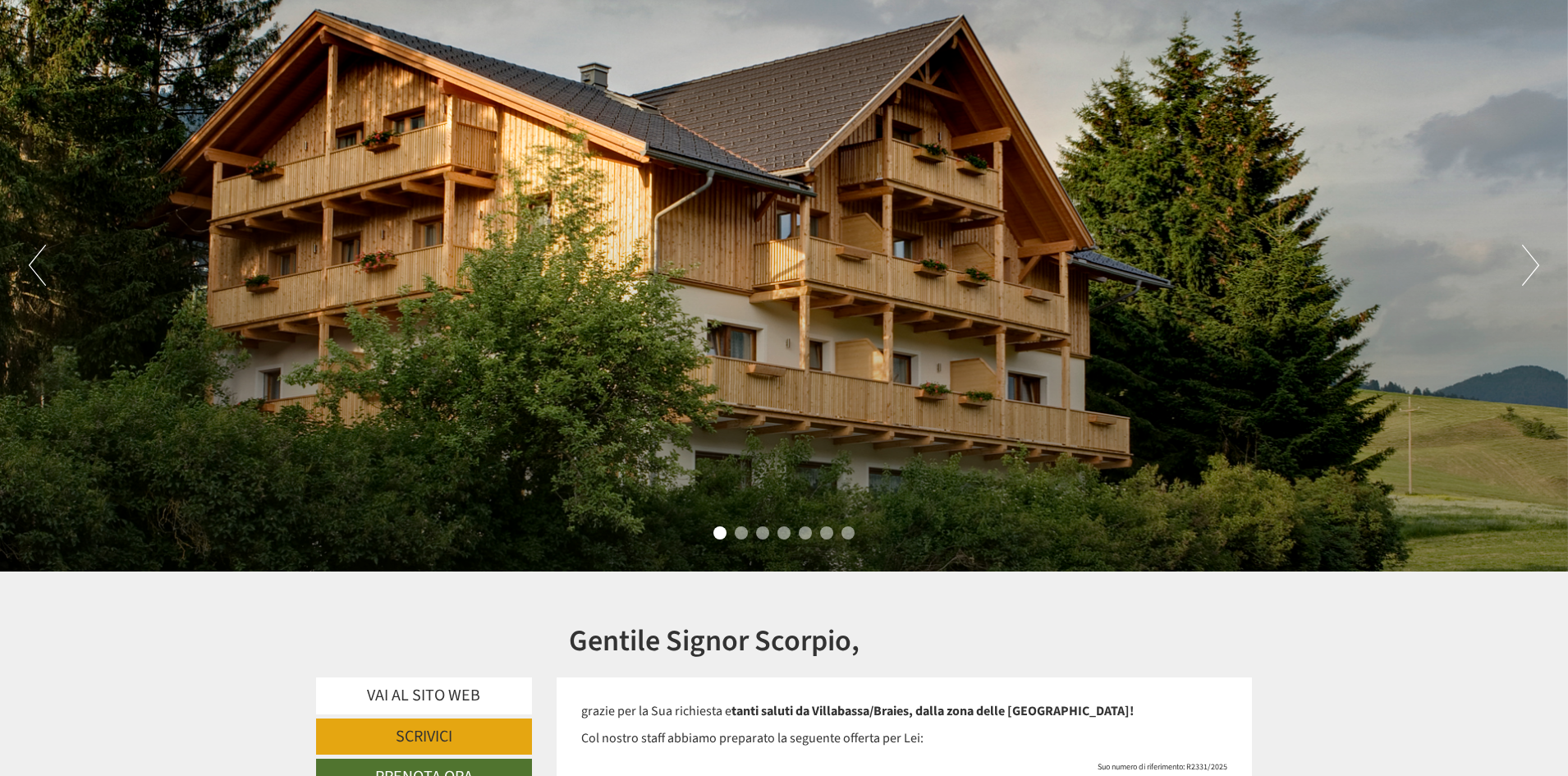
click at [1529, 270] on button "Next" at bounding box center [1531, 265] width 18 height 41
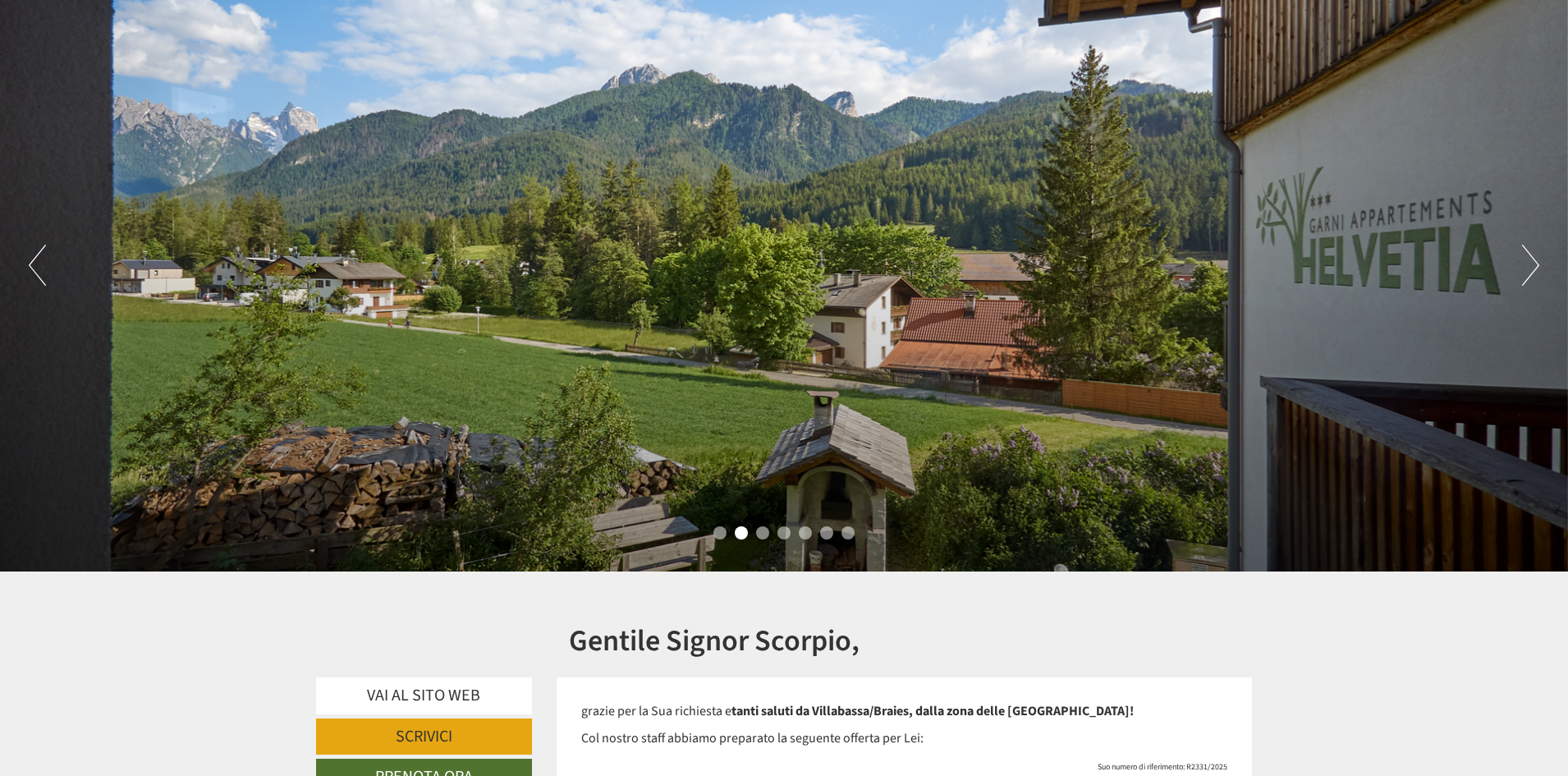
click at [1529, 270] on button "Next" at bounding box center [1531, 265] width 18 height 41
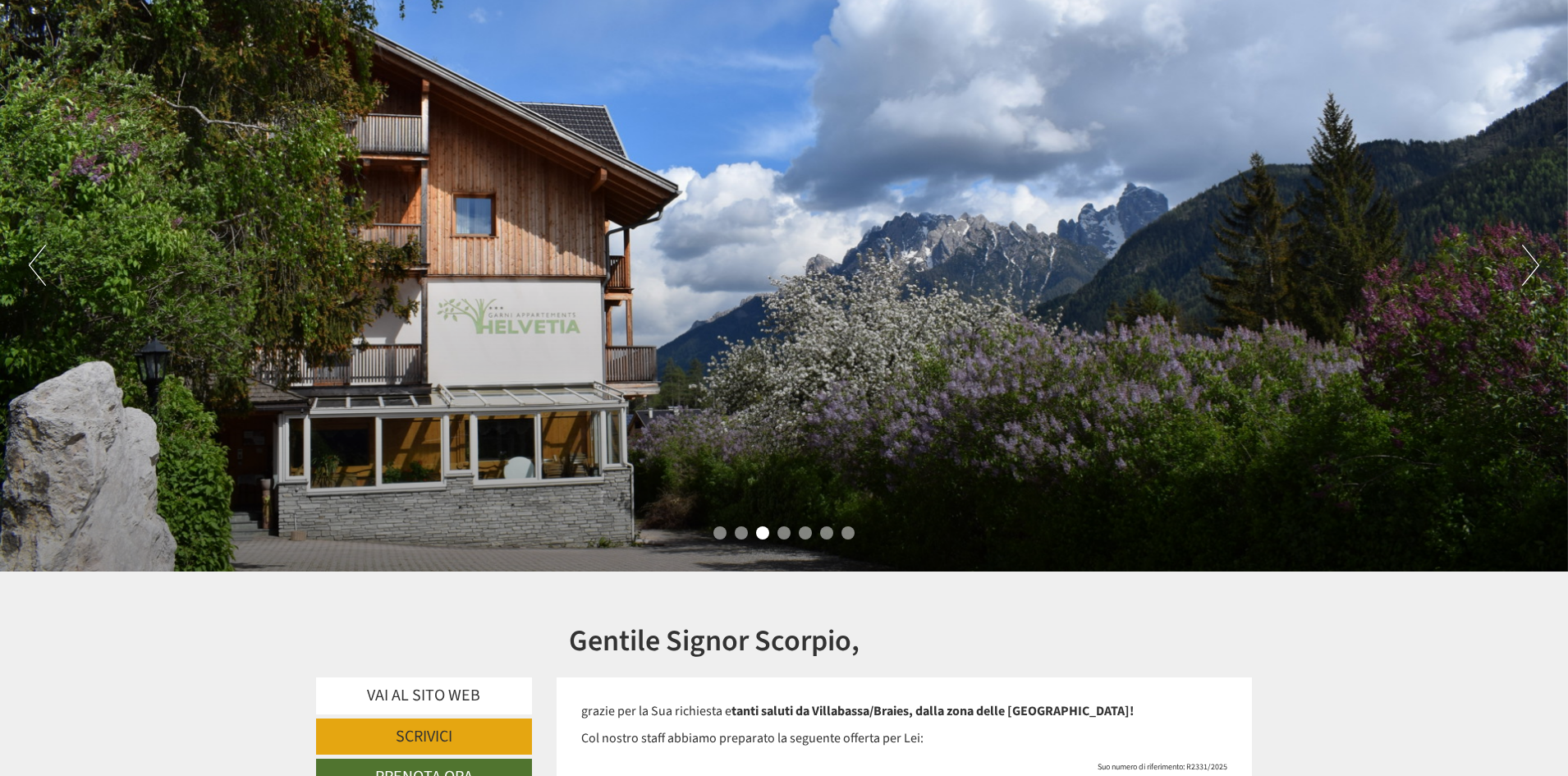
click at [1529, 270] on button "Next" at bounding box center [1531, 265] width 18 height 41
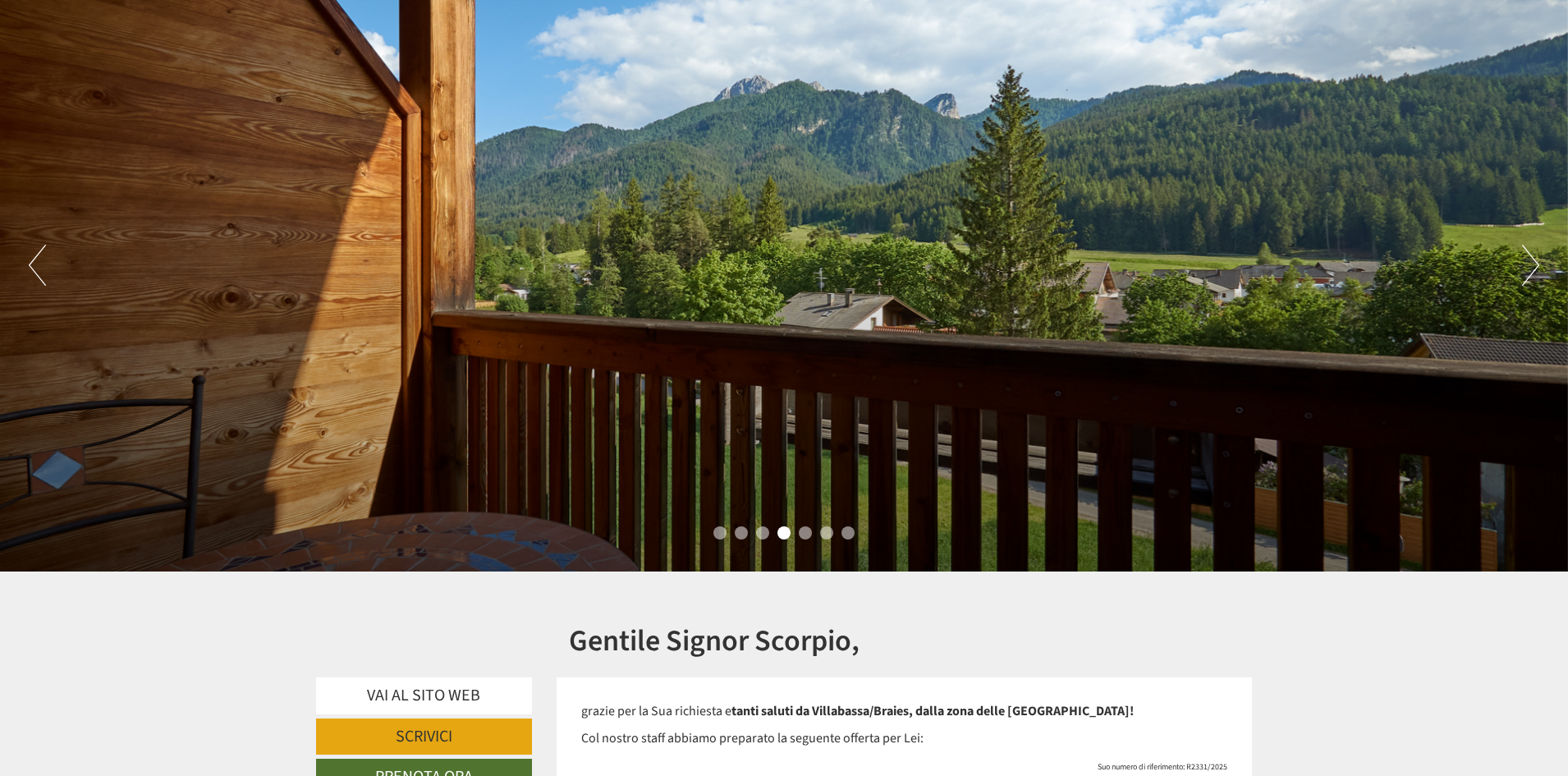
click at [1529, 270] on button "Next" at bounding box center [1531, 265] width 18 height 41
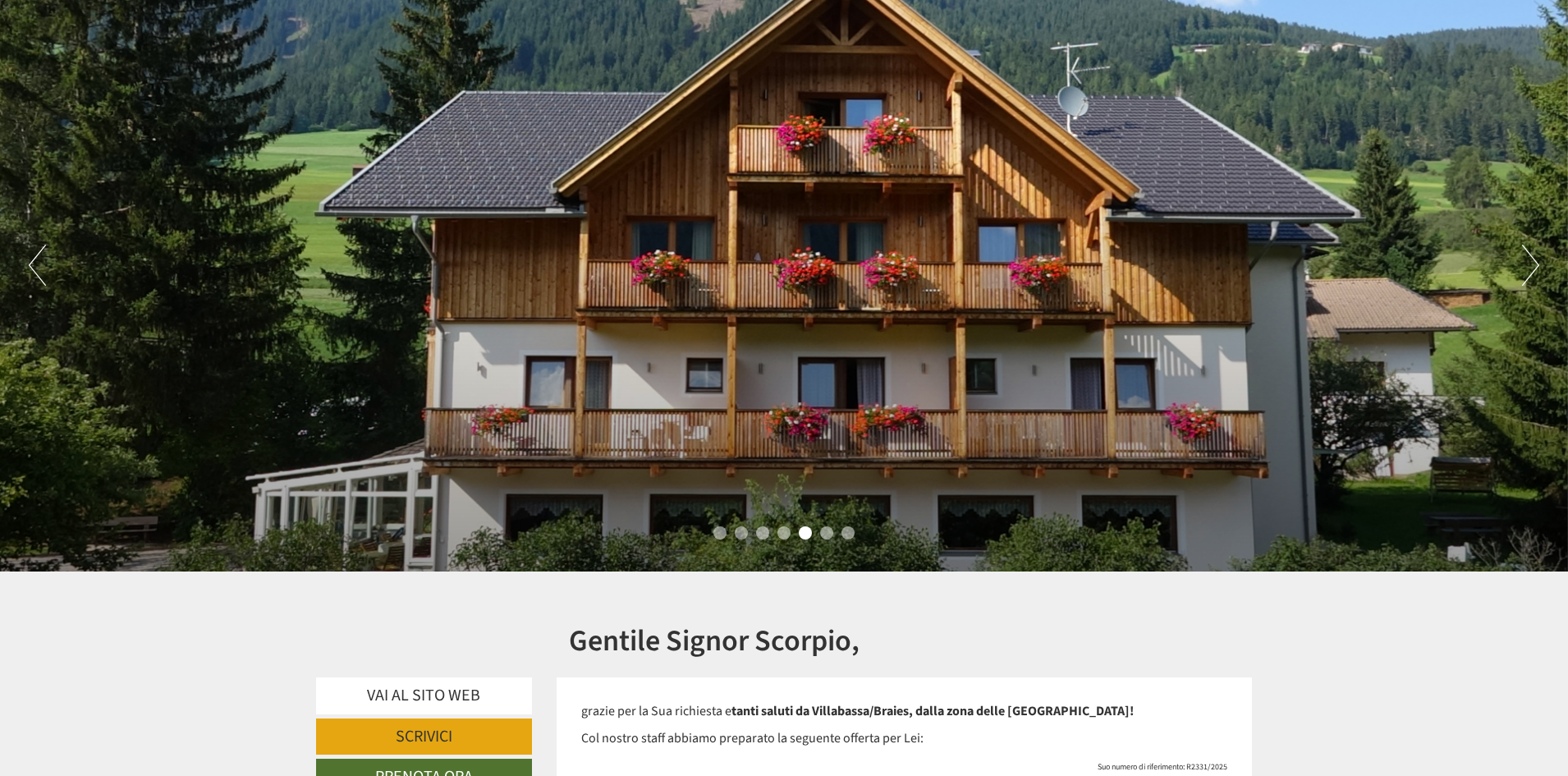
click at [1529, 270] on button "Next" at bounding box center [1531, 265] width 18 height 41
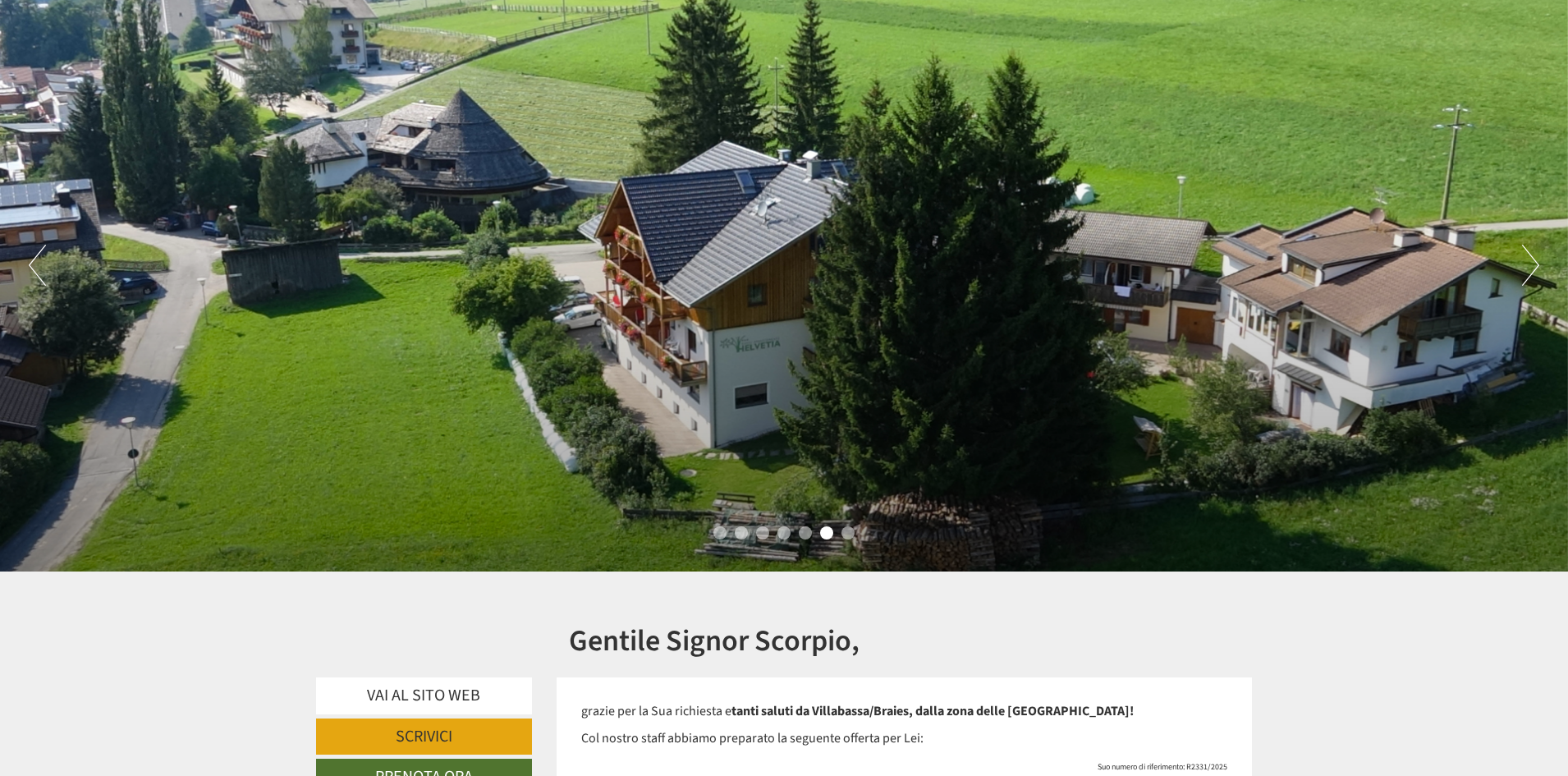
click at [1529, 270] on button "Next" at bounding box center [1531, 265] width 18 height 41
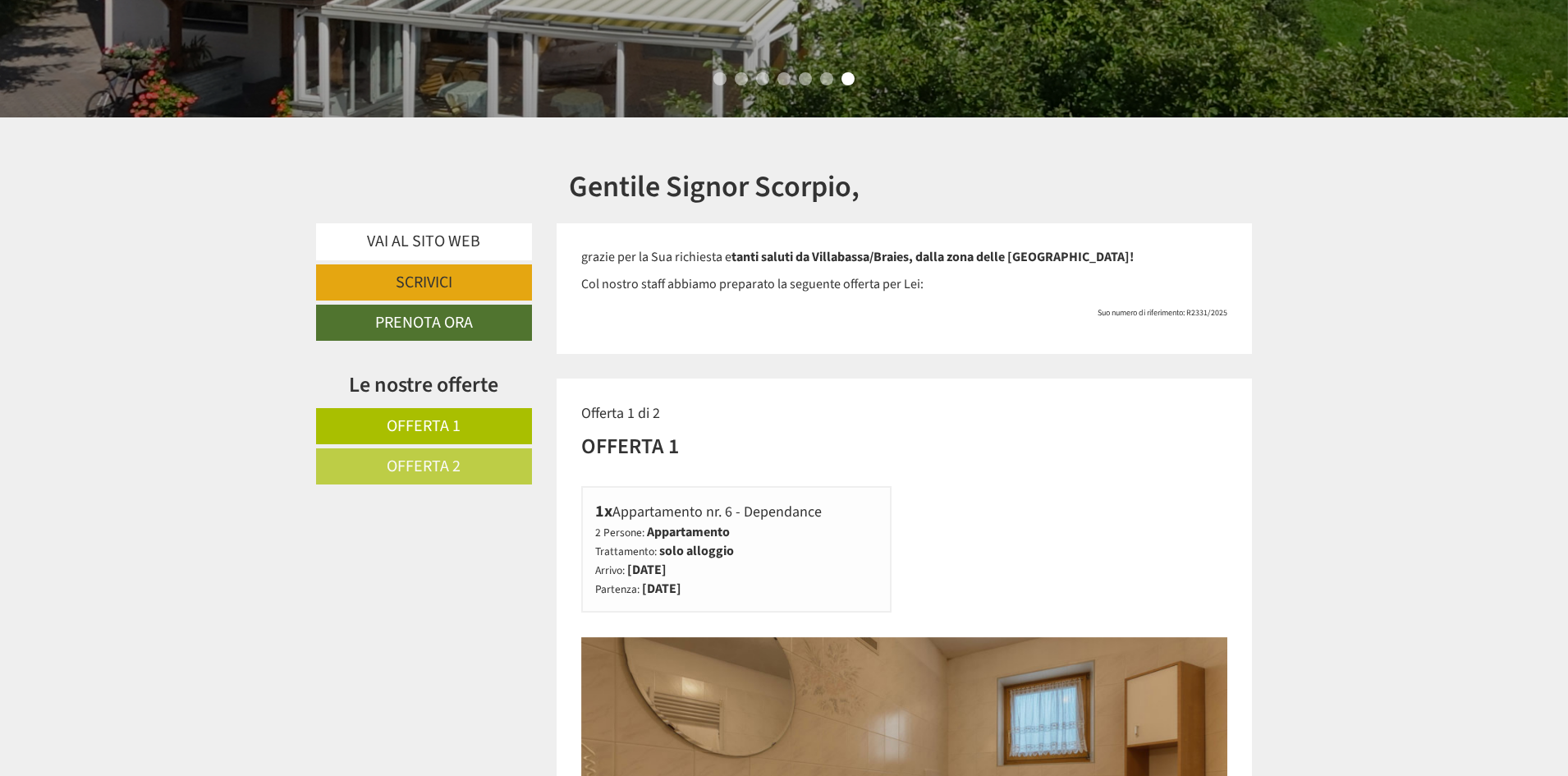
scroll to position [657, 0]
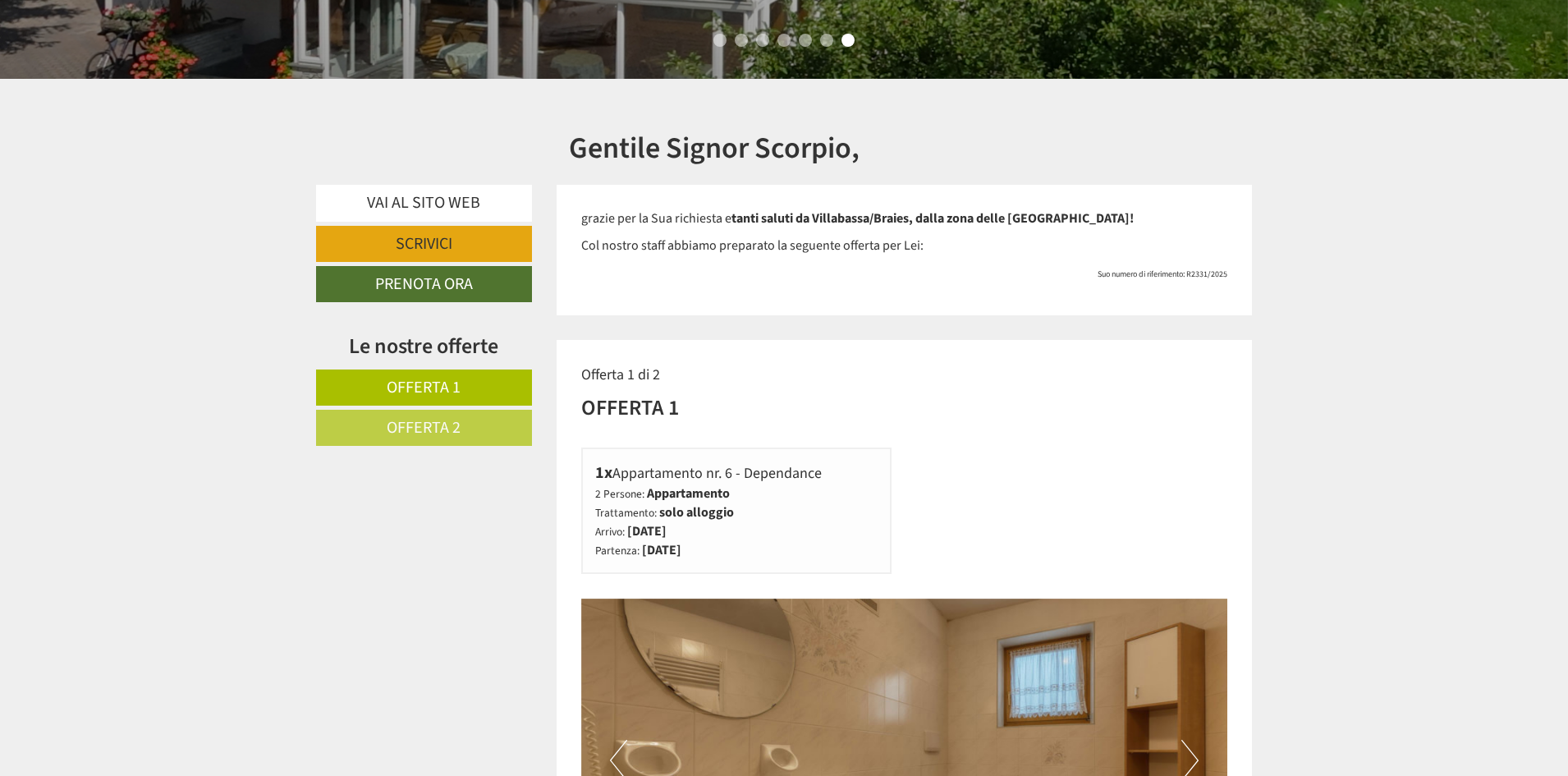
click at [443, 383] on span "Offerta 1" at bounding box center [423, 388] width 74 height 23
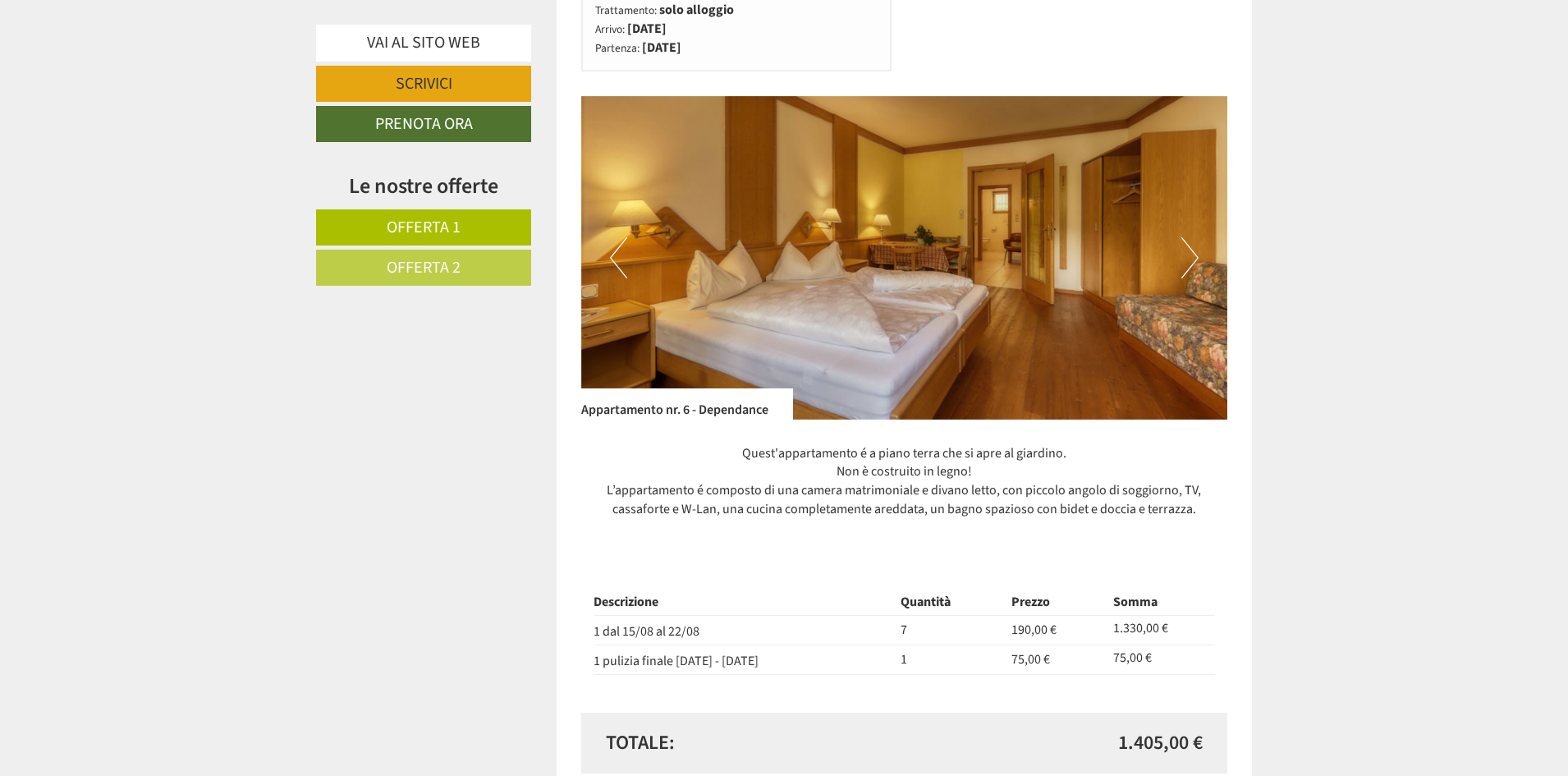
scroll to position [1162, 0]
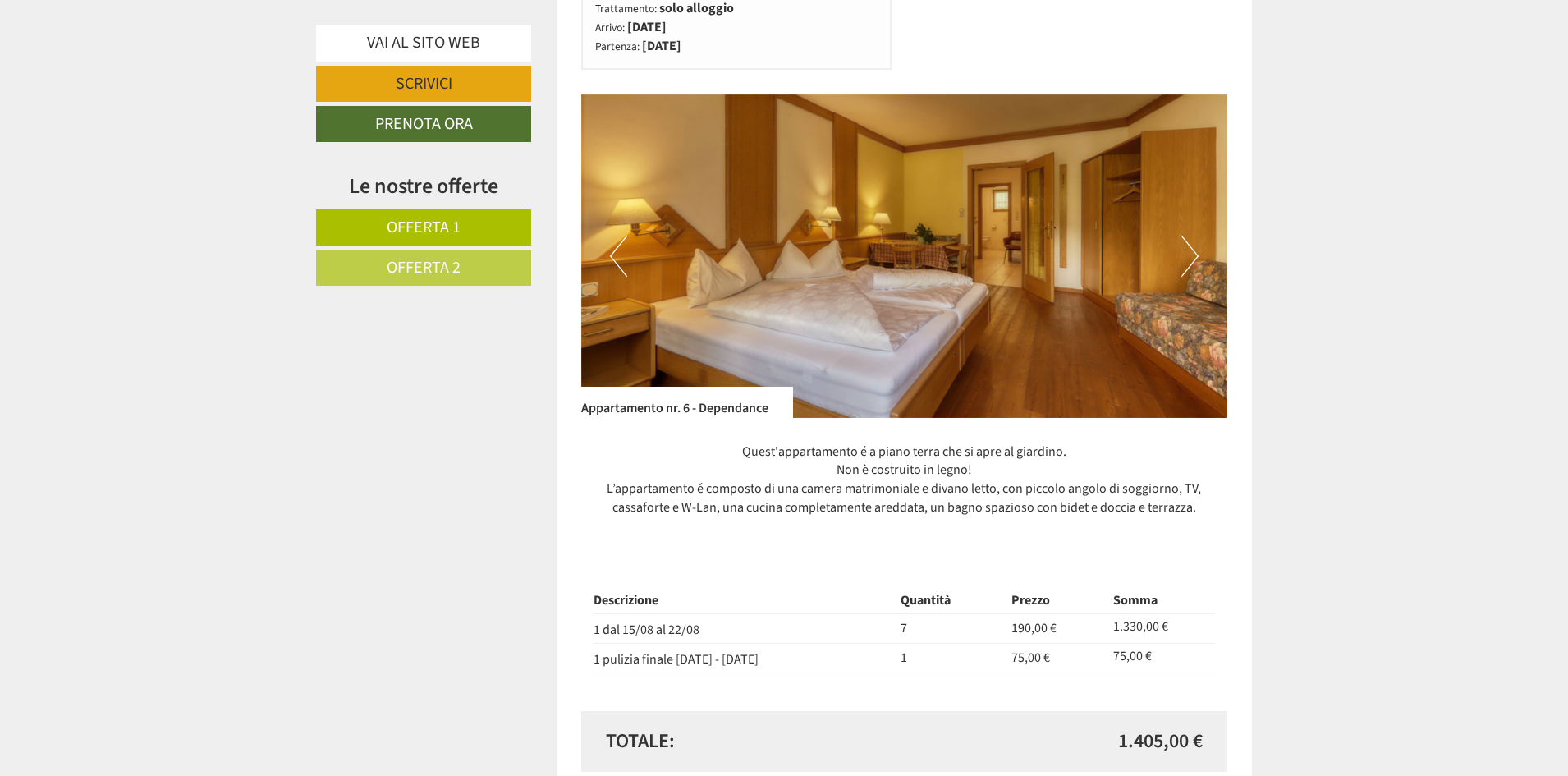
click at [1029, 296] on img at bounding box center [905, 256] width 647 height 324
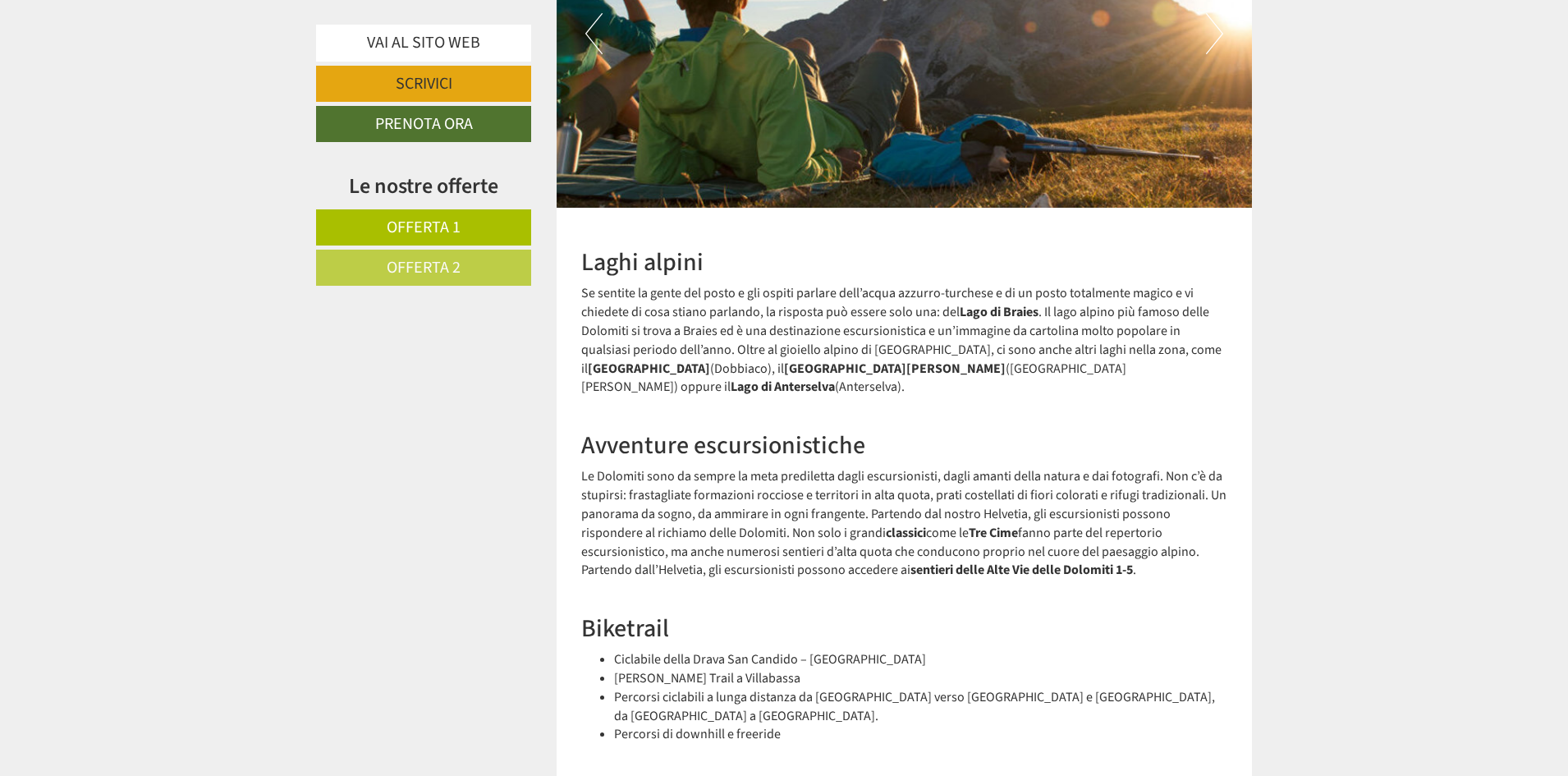
scroll to position [2475, 0]
